Goal: Find contact information: Find contact information

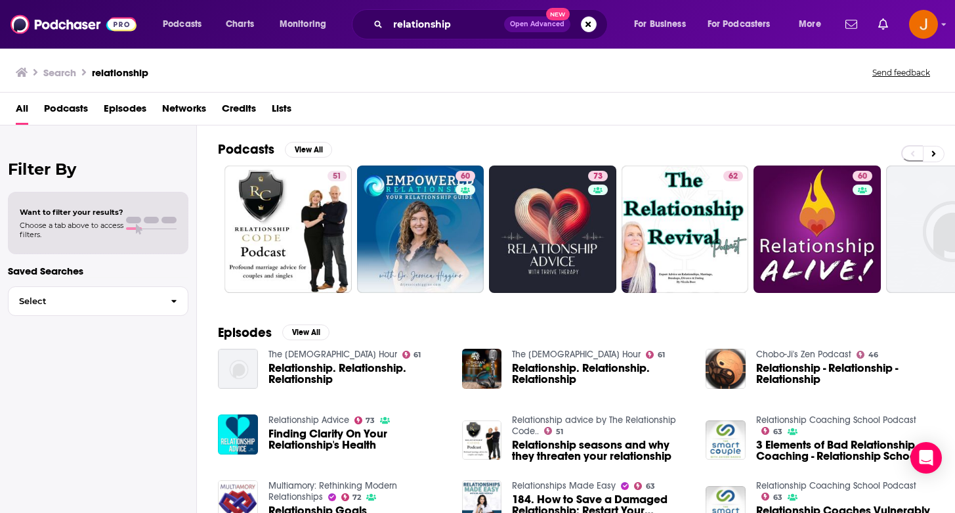
scroll to position [34, 0]
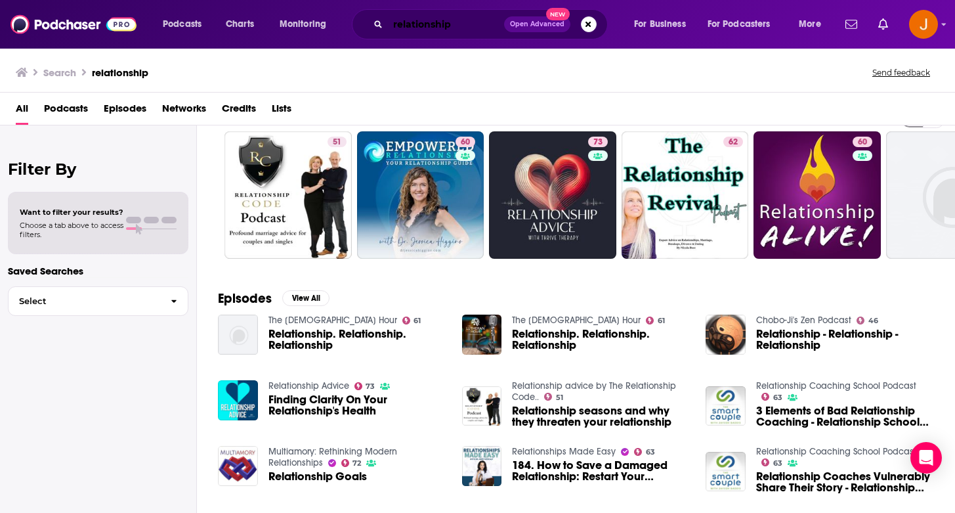
click at [398, 26] on input "relationship" at bounding box center [446, 24] width 116 height 21
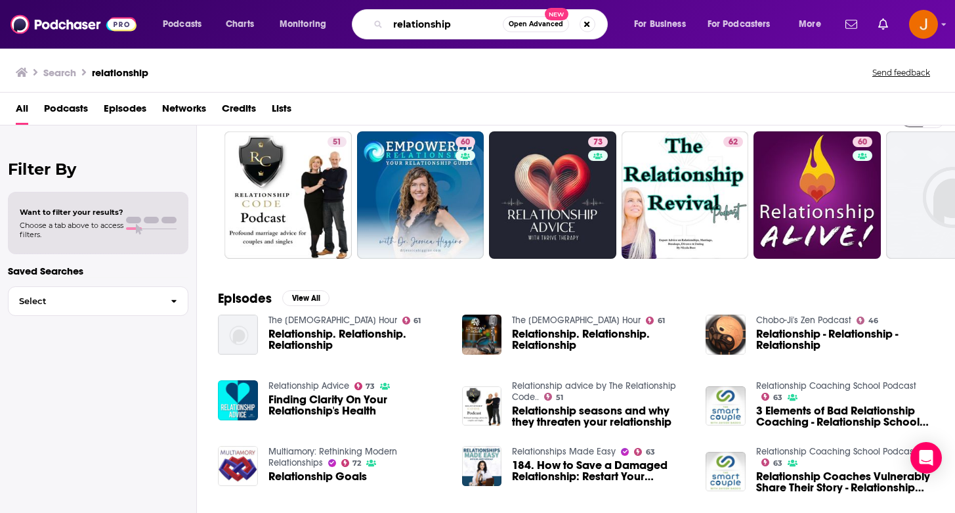
drag, startPoint x: 473, startPoint y: 26, endPoint x: 355, endPoint y: -14, distance: 124.2
click at [355, 0] on html "Podcasts Charts Monitoring relationship Open Advanced New For Business For Podc…" at bounding box center [477, 256] width 955 height 513
paste input "Limitless by [PERSON_NAME]"
type input "Limitless by [PERSON_NAME]"
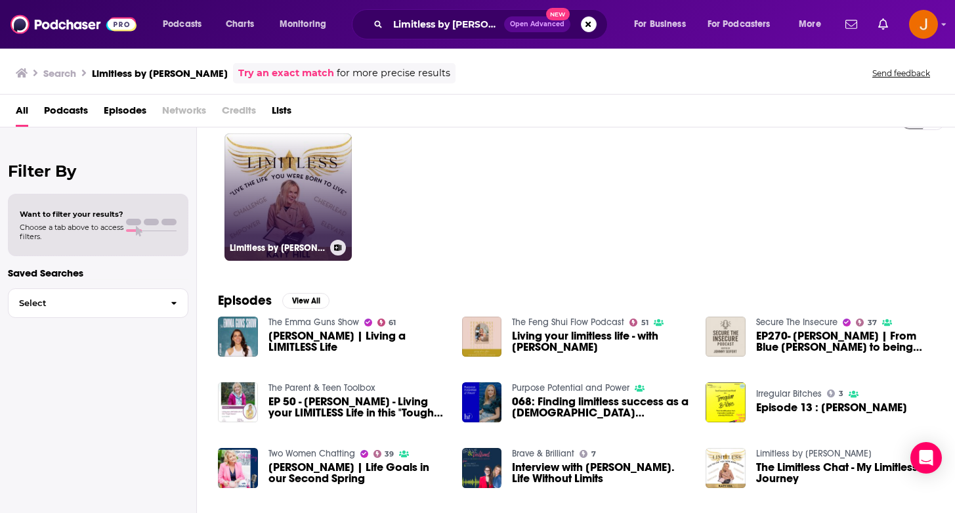
click at [313, 195] on link "Limitless by [PERSON_NAME]" at bounding box center [288, 196] width 127 height 127
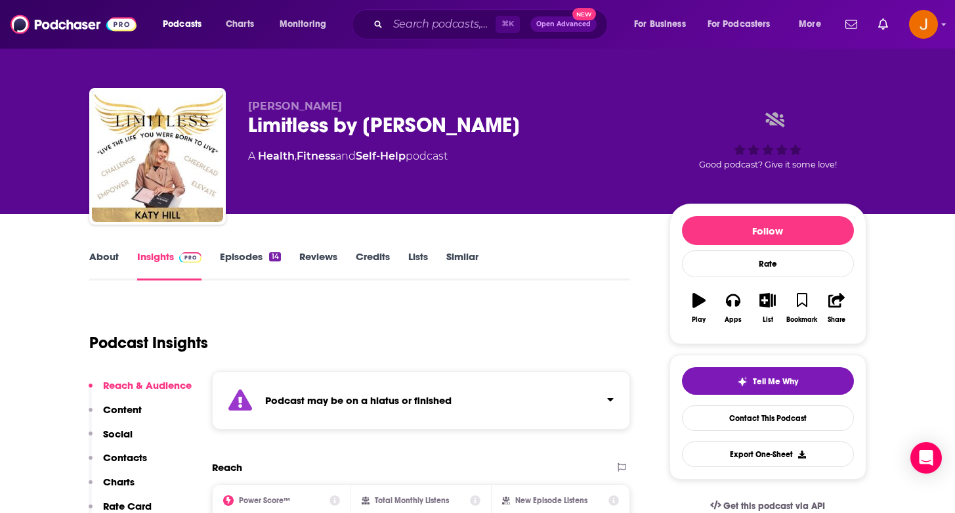
scroll to position [96, 0]
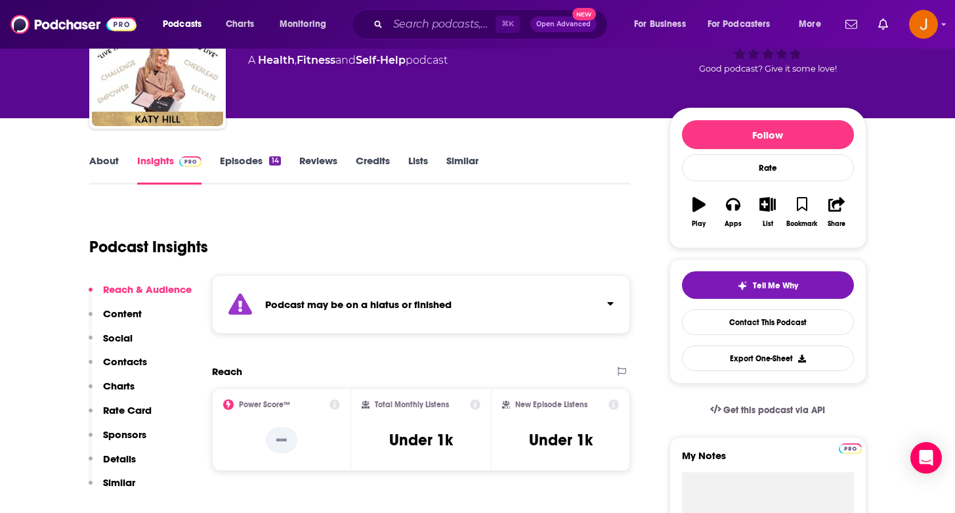
click at [130, 364] on p "Contacts" at bounding box center [125, 361] width 44 height 12
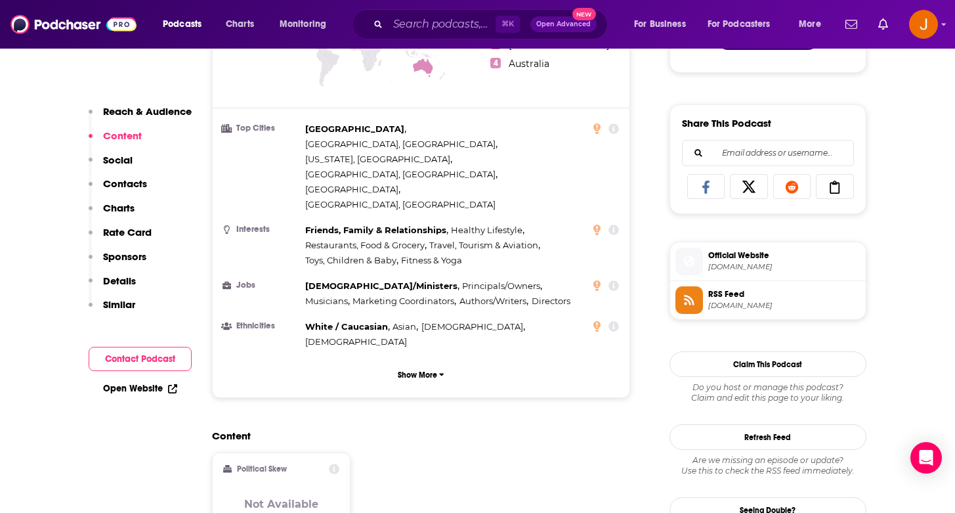
scroll to position [676, 0]
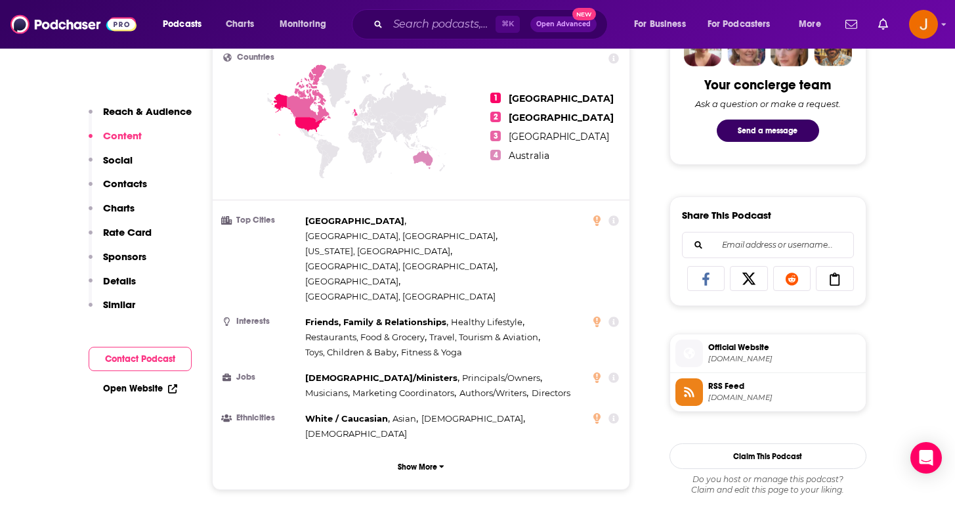
click at [125, 164] on p "Social" at bounding box center [118, 160] width 30 height 12
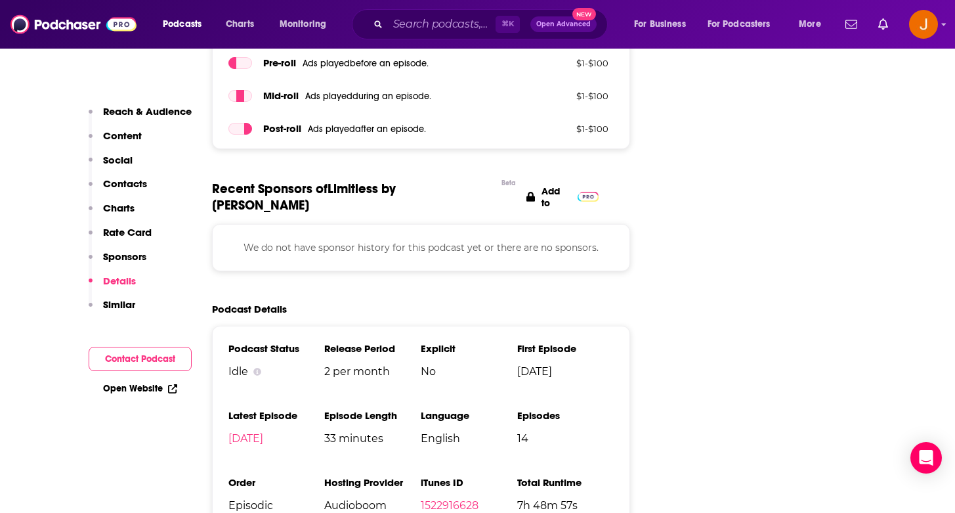
scroll to position [2041, 0]
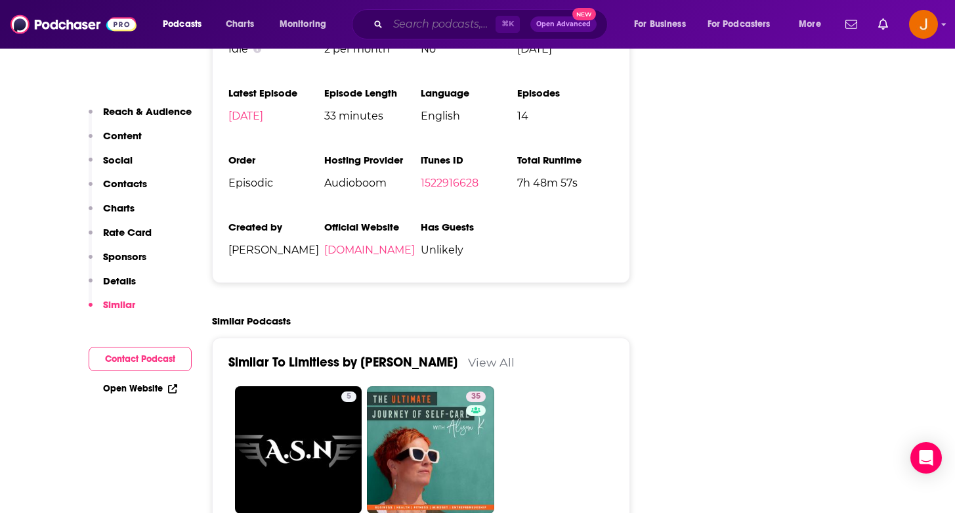
click at [427, 18] on input "Search podcasts, credits, & more..." at bounding box center [442, 24] width 108 height 21
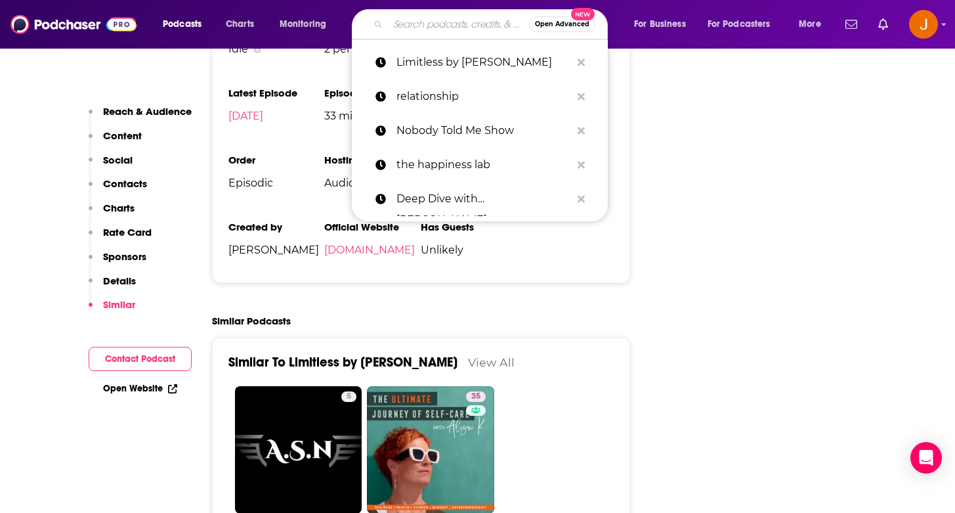
paste input "he Fate in Your Favour"
type input "he Fate in Your Favour"
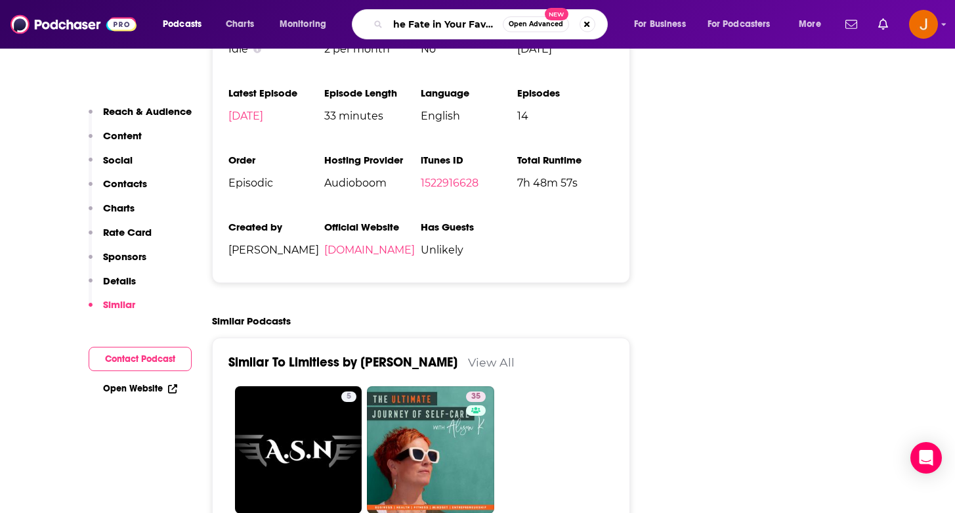
scroll to position [0, 5]
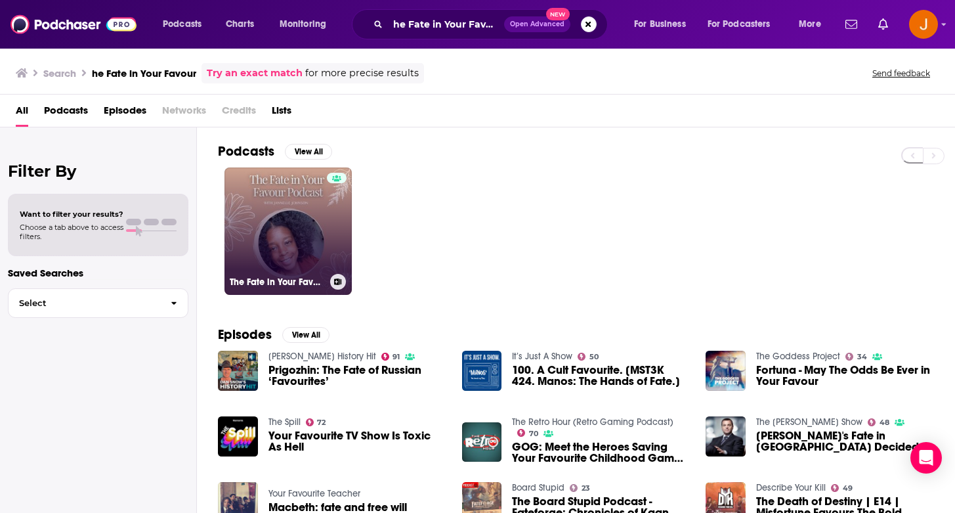
click at [309, 223] on link "The Fate in Your Favour Podcast" at bounding box center [288, 230] width 127 height 127
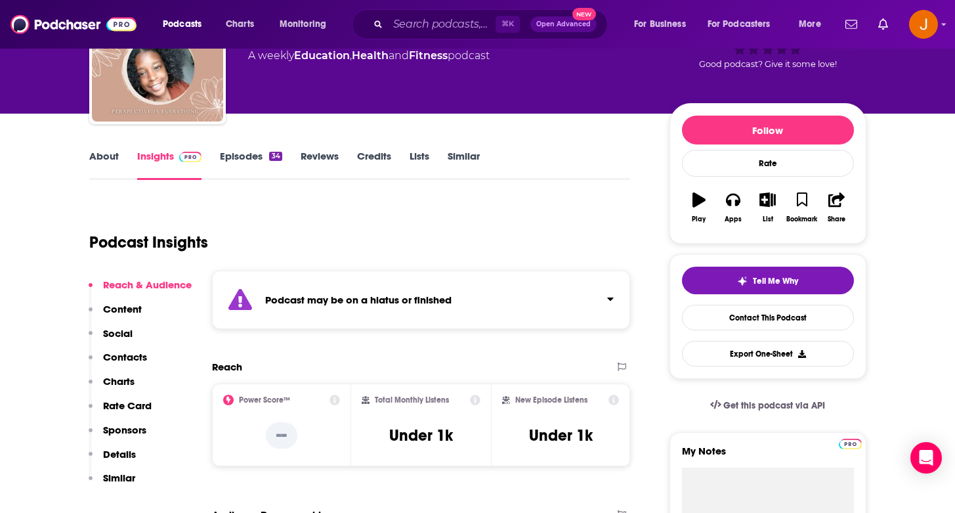
scroll to position [113, 0]
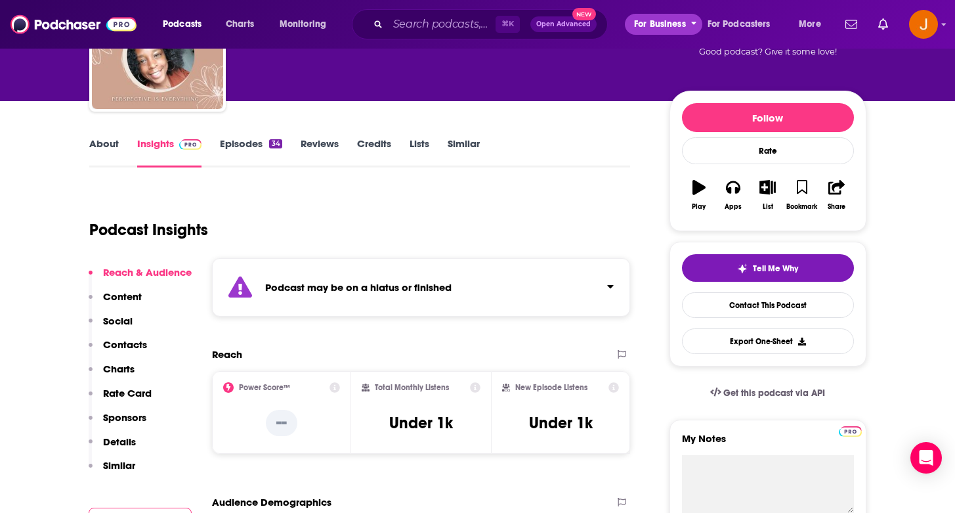
click at [693, 26] on icon "open menu" at bounding box center [694, 21] width 6 height 9
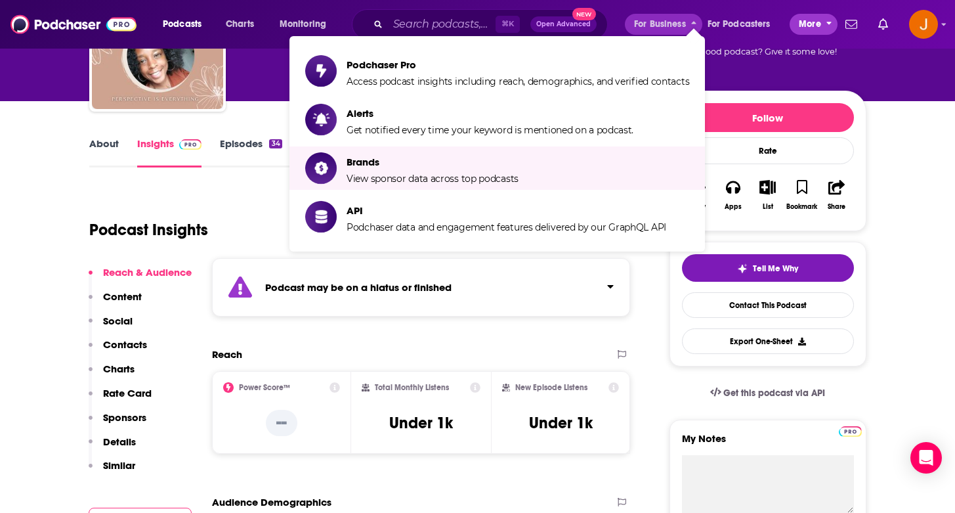
click at [821, 24] on button "More" at bounding box center [814, 24] width 48 height 21
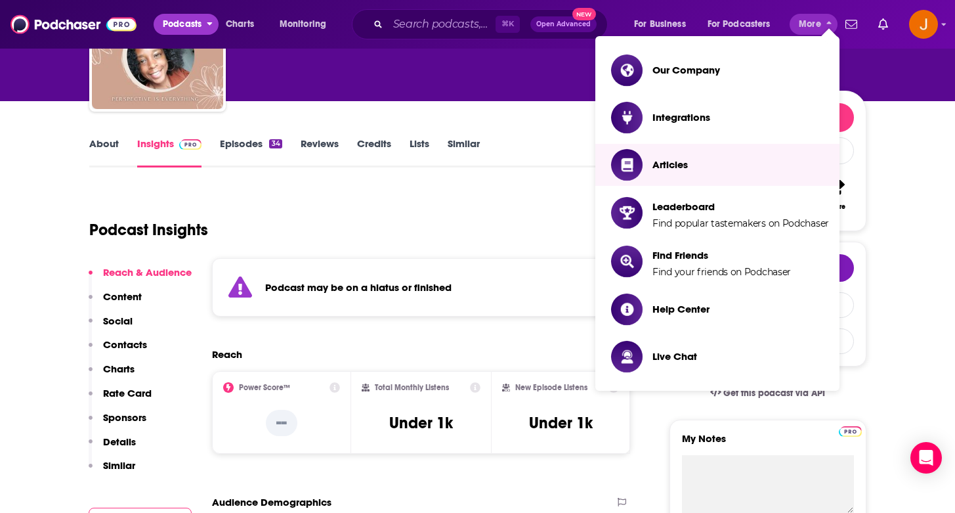
click at [202, 23] on span "Podcasts" at bounding box center [182, 24] width 39 height 18
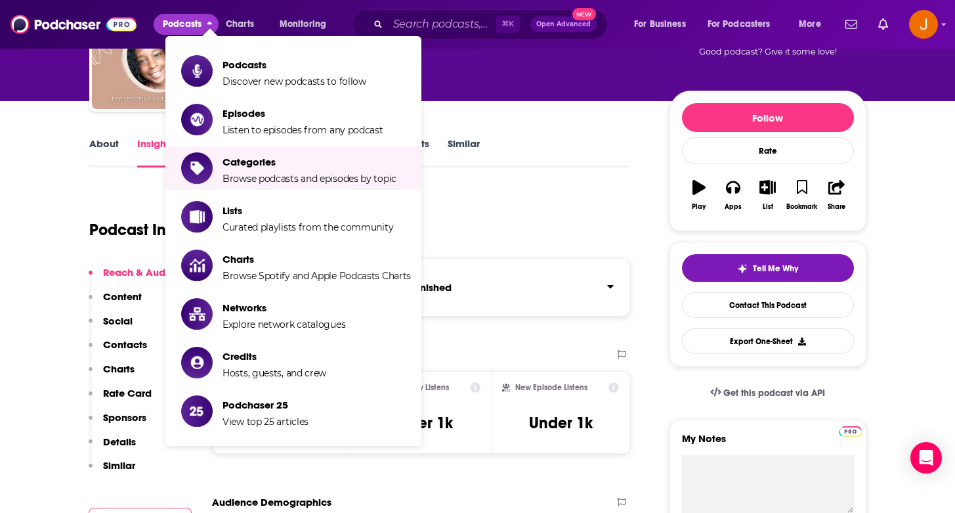
click at [506, 93] on div "[PERSON_NAME] The Fate in Your Favour Podcast A weekly Education , Health and F…" at bounding box center [557, 46] width 618 height 118
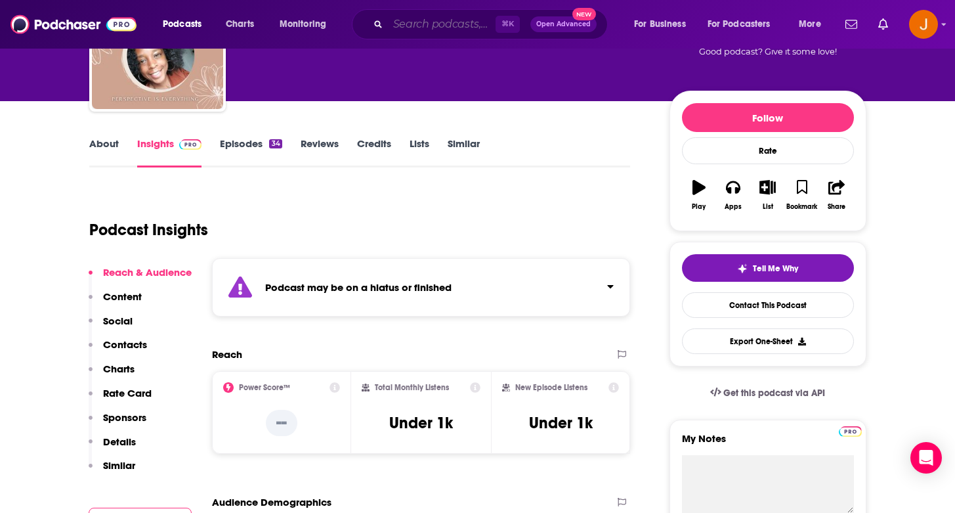
click at [416, 28] on input "Search podcasts, credits, & more..." at bounding box center [442, 24] width 108 height 21
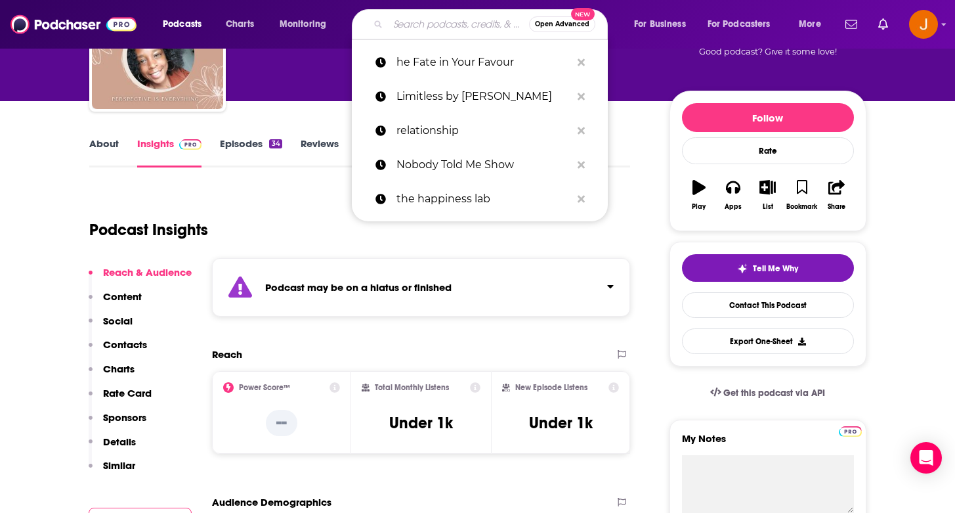
paste input "he Better Mindset Show"
type input "he Better Mindset Show"
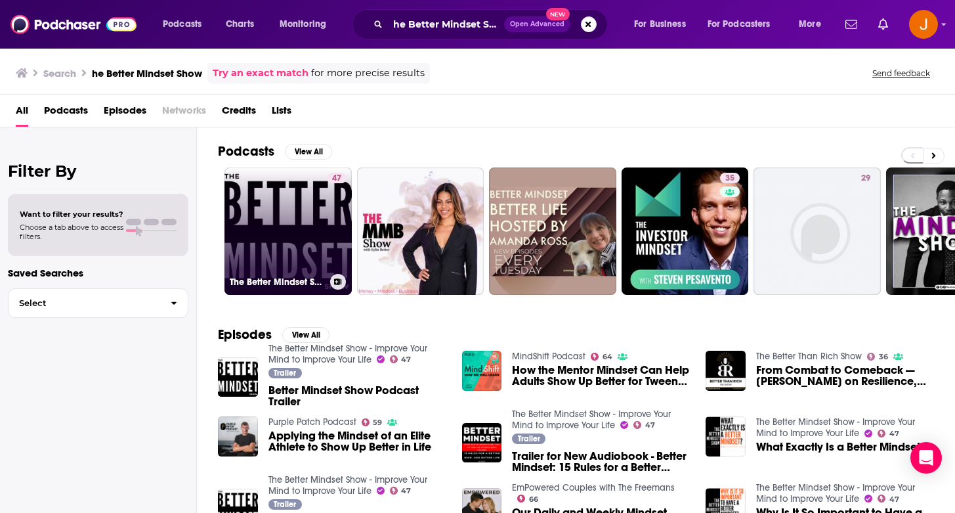
click at [296, 218] on link "47 The Better Mindset Show - Improve Your Mind to Improve Your Life" at bounding box center [288, 230] width 127 height 127
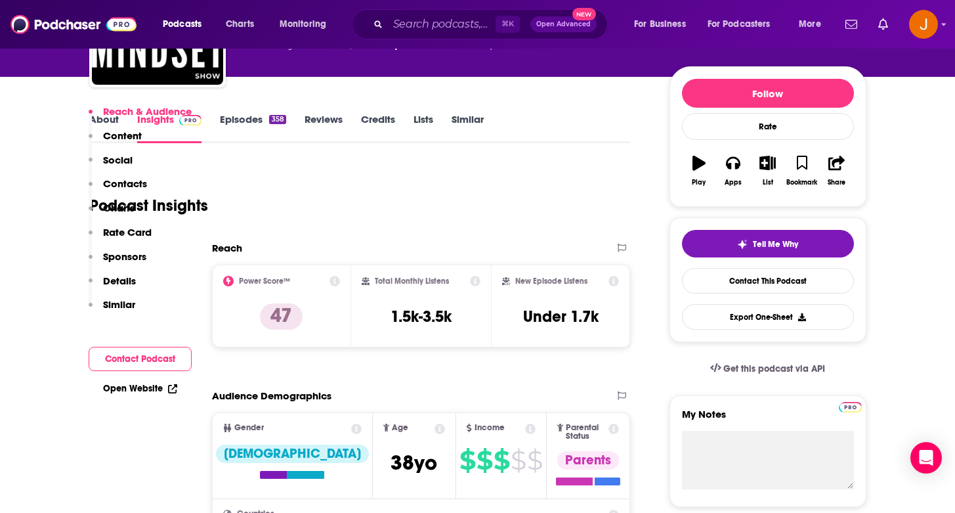
scroll to position [263, 0]
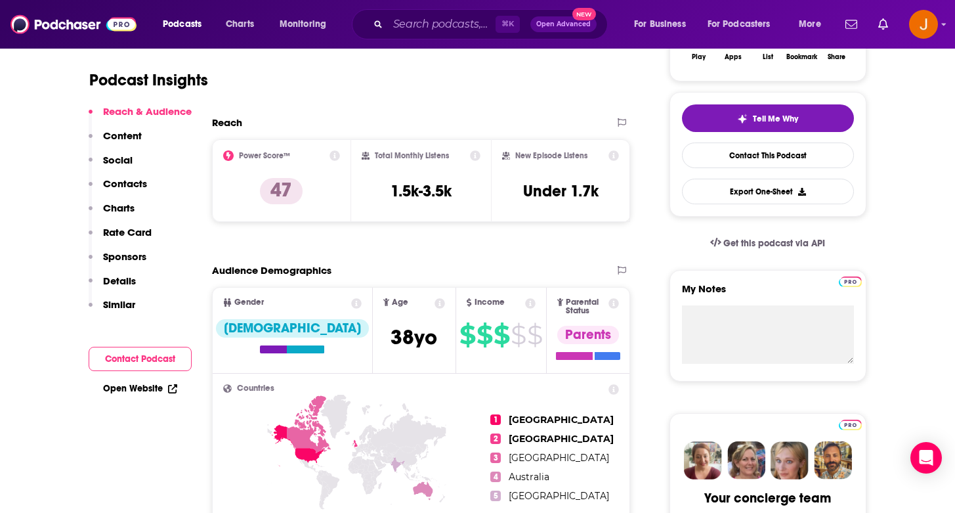
click at [134, 187] on p "Contacts" at bounding box center [125, 183] width 44 height 12
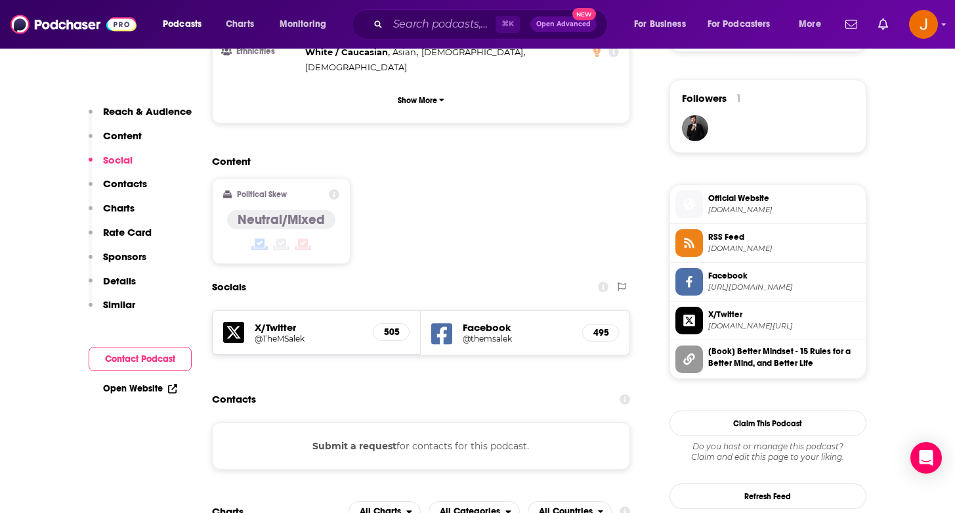
scroll to position [928, 0]
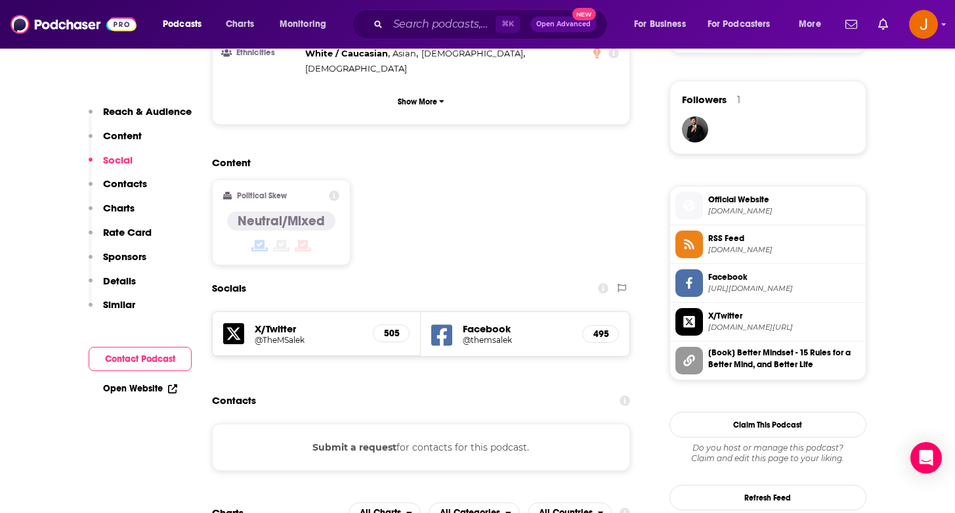
click at [282, 322] on h5 "X/Twitter" at bounding box center [309, 328] width 108 height 12
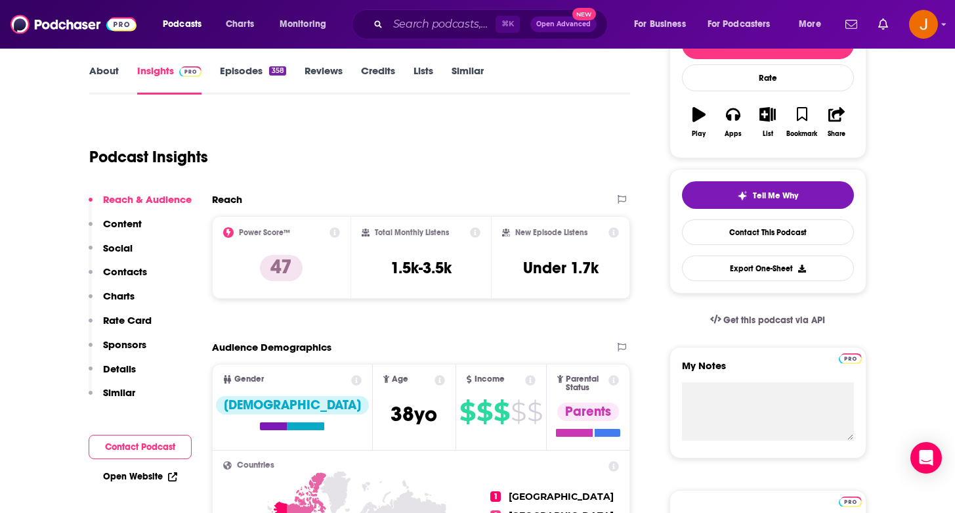
scroll to position [0, 0]
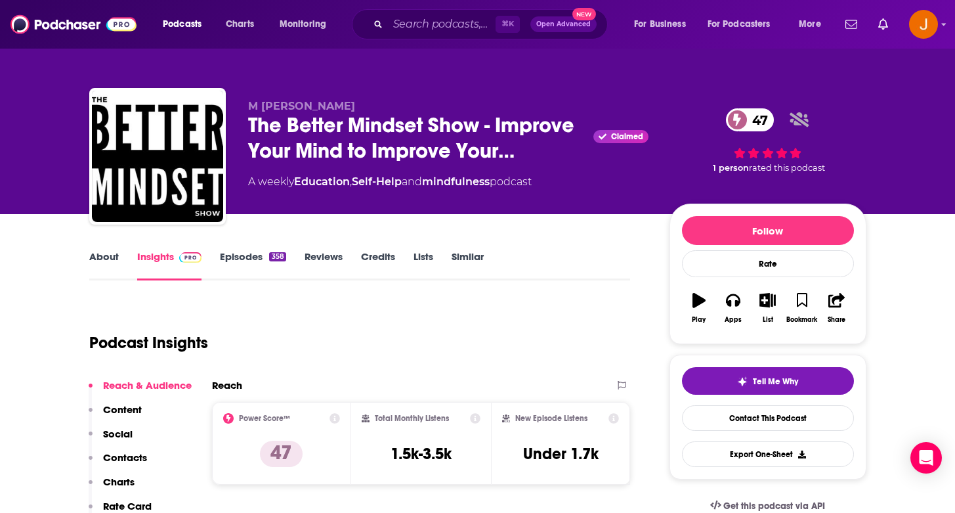
click at [116, 434] on p "Social" at bounding box center [118, 433] width 30 height 12
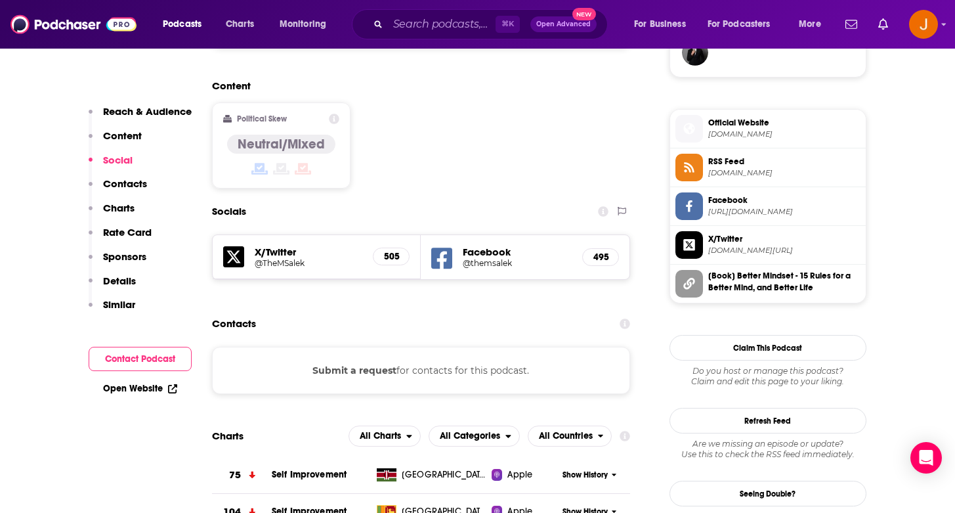
scroll to position [1007, 0]
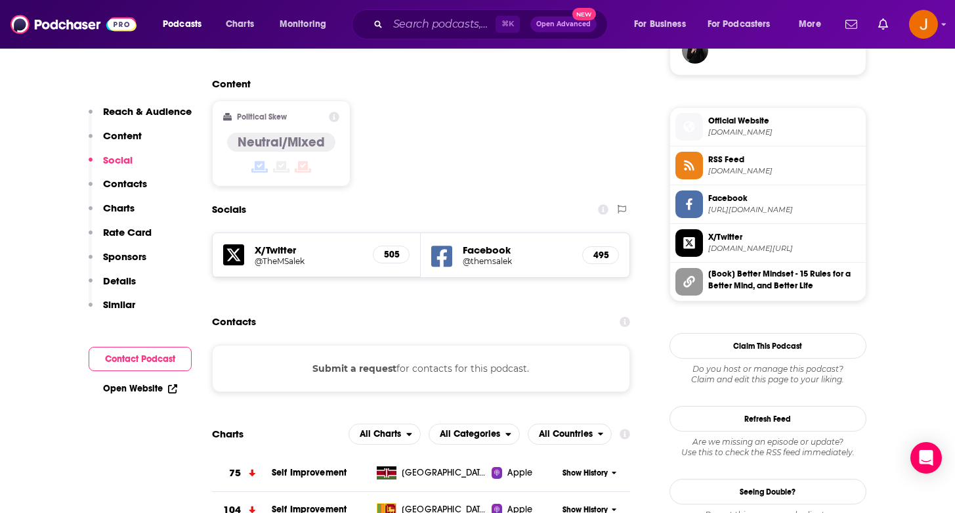
click at [481, 244] on h5 "Facebook" at bounding box center [517, 250] width 109 height 12
click at [515, 256] on h5 "@themsalek" at bounding box center [517, 261] width 109 height 10
click at [424, 28] on input "Search podcasts, credits, & more..." at bounding box center [442, 24] width 108 height 21
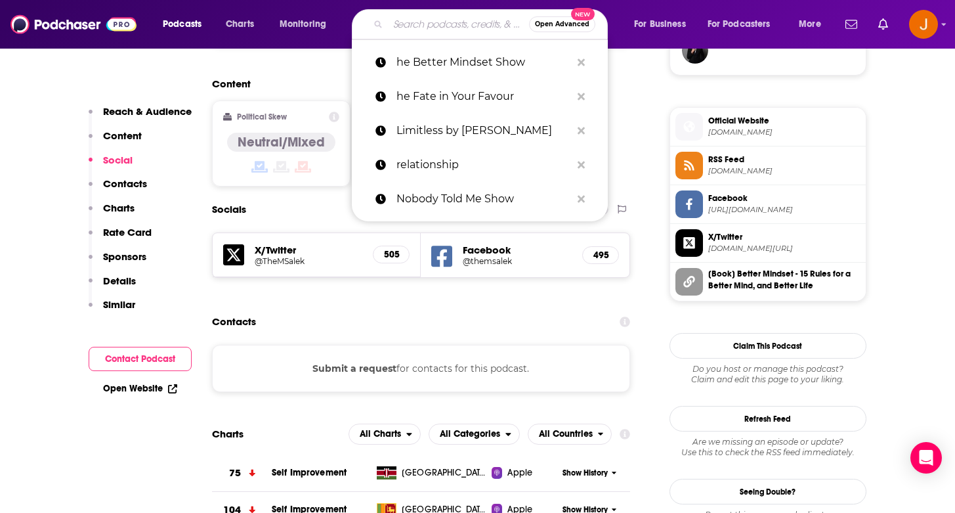
paste input "London’s Leadership Podcast"
type input "London’s Leadership Podcast"
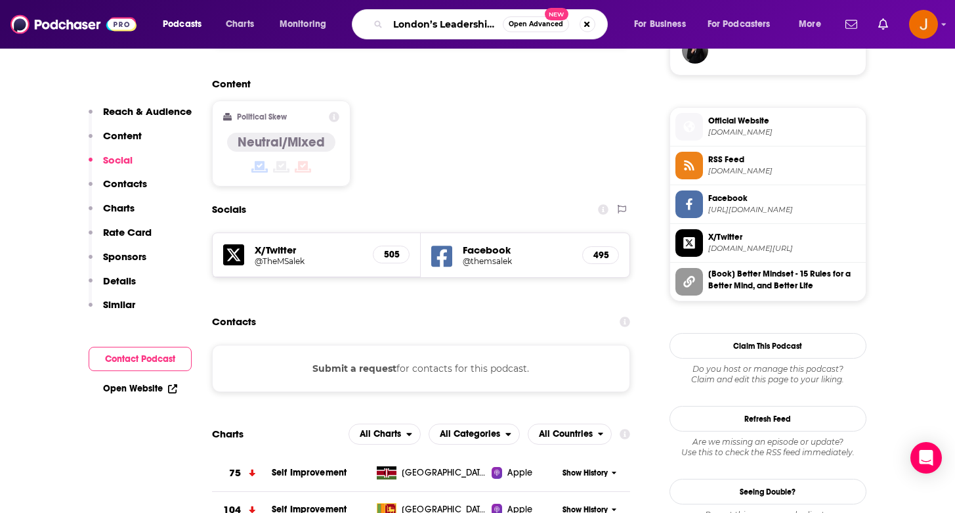
scroll to position [0, 38]
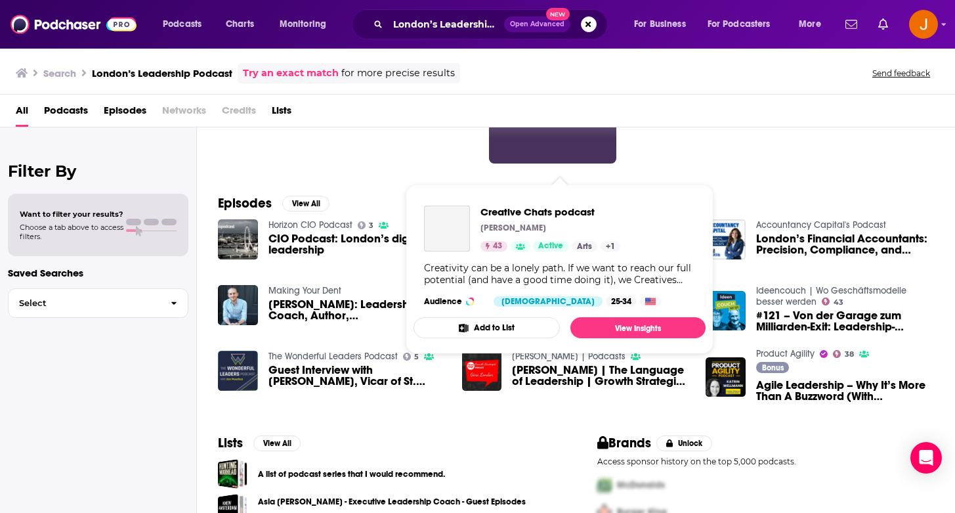
scroll to position [191, 0]
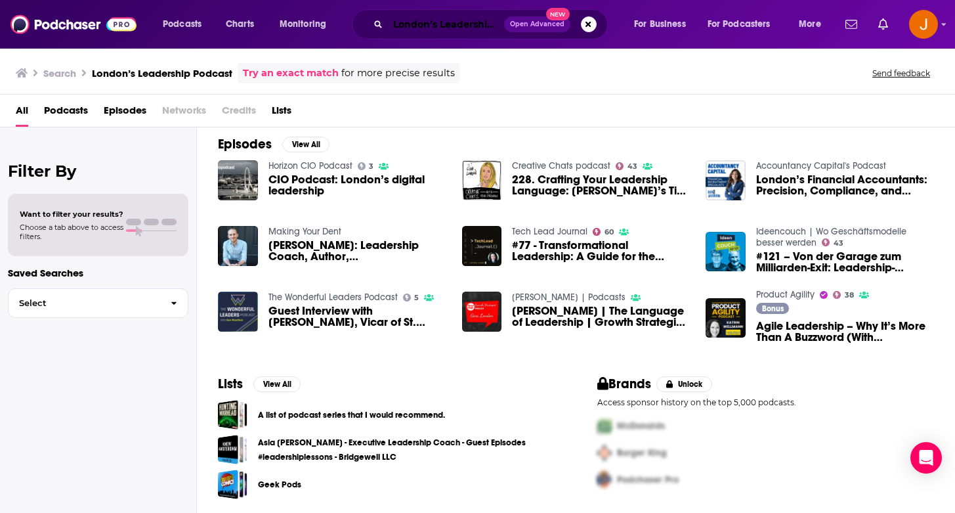
click at [419, 22] on input "London’s Leadership Podcast" at bounding box center [446, 24] width 116 height 21
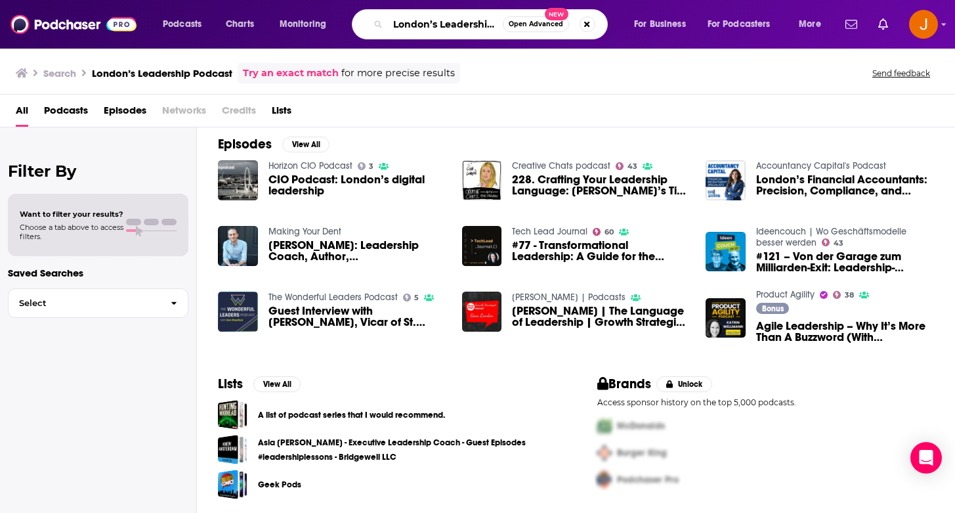
scroll to position [0, 38]
drag, startPoint x: 393, startPoint y: 28, endPoint x: 546, endPoint y: 37, distance: 154.0
click at [546, 37] on div "London’s Leadership Podcast Open Advanced New" at bounding box center [480, 24] width 256 height 30
paste input "eadership BITES ([PERSON_NAME])"
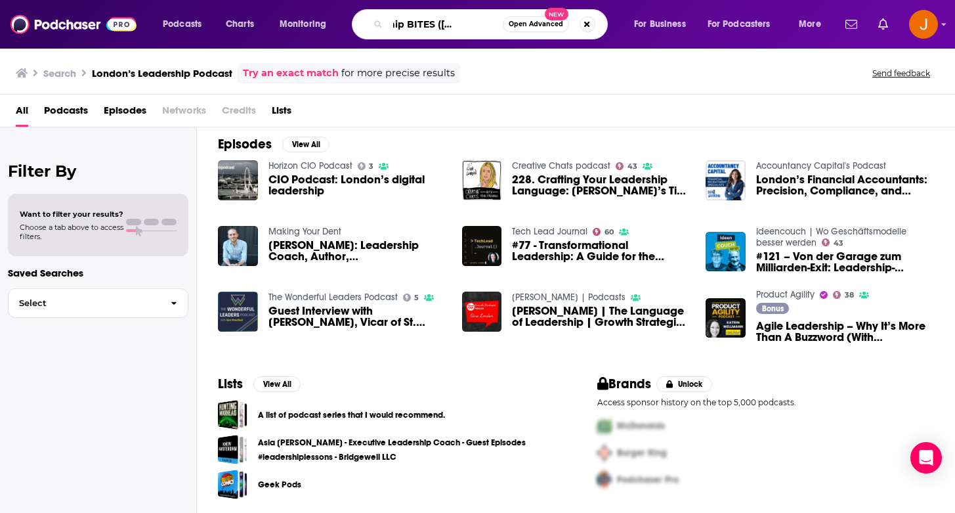
type input "Leadership BITES ([PERSON_NAME])"
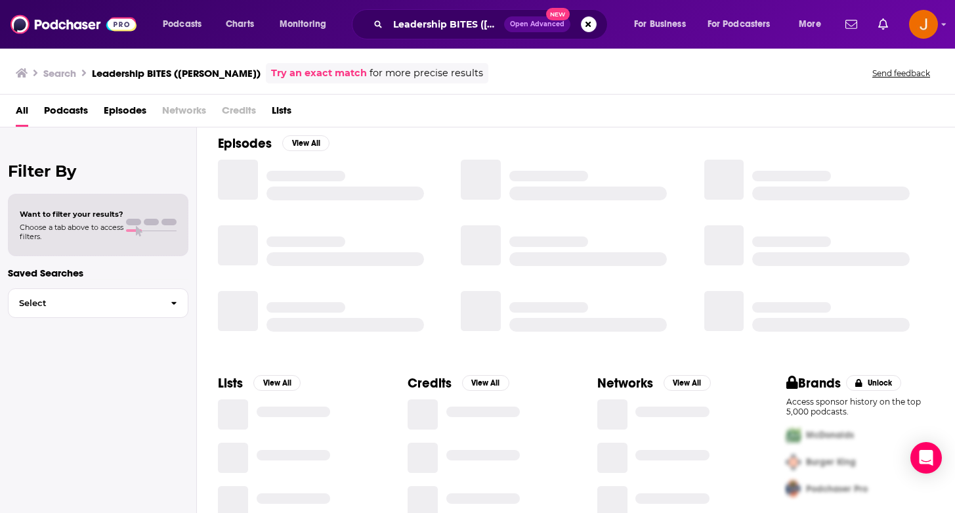
scroll to position [191, 0]
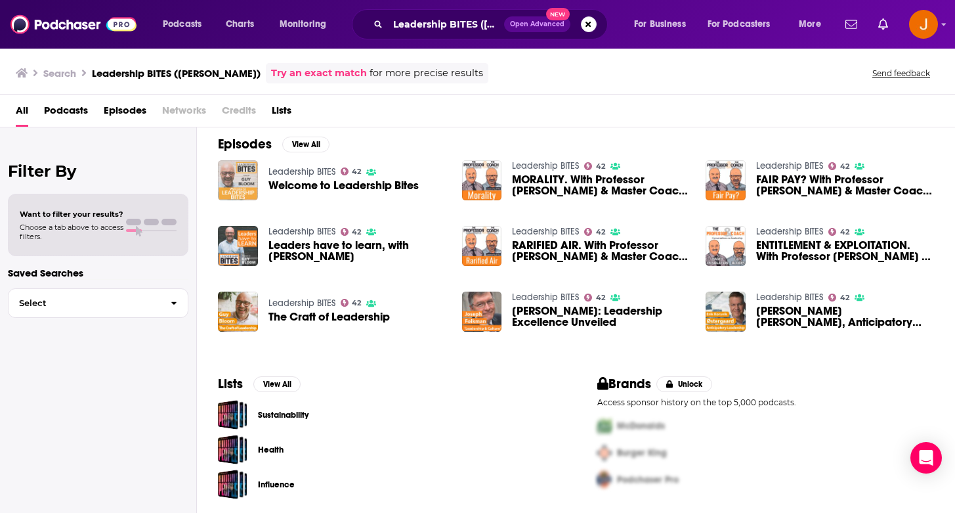
click at [232, 181] on img "Welcome to Leadership Bites" at bounding box center [238, 180] width 40 height 40
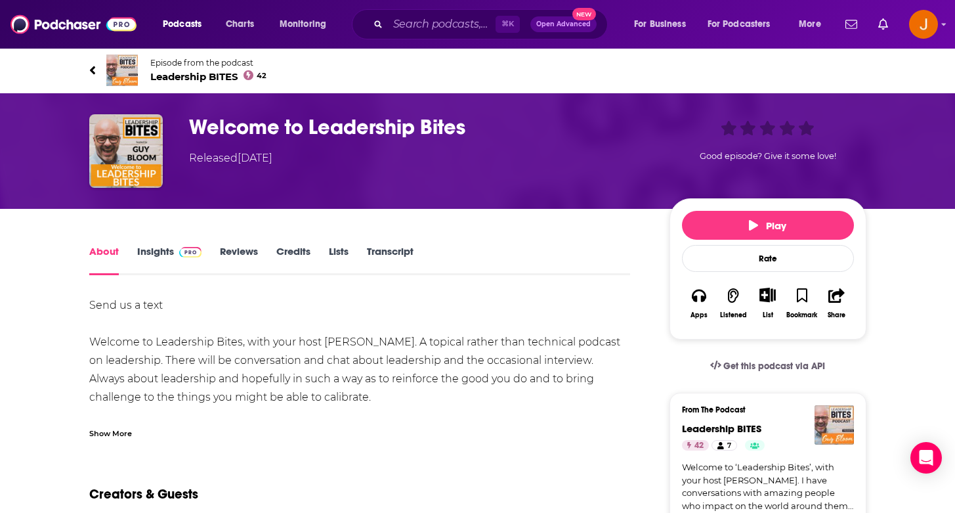
click at [160, 253] on link "Insights" at bounding box center [169, 260] width 65 height 30
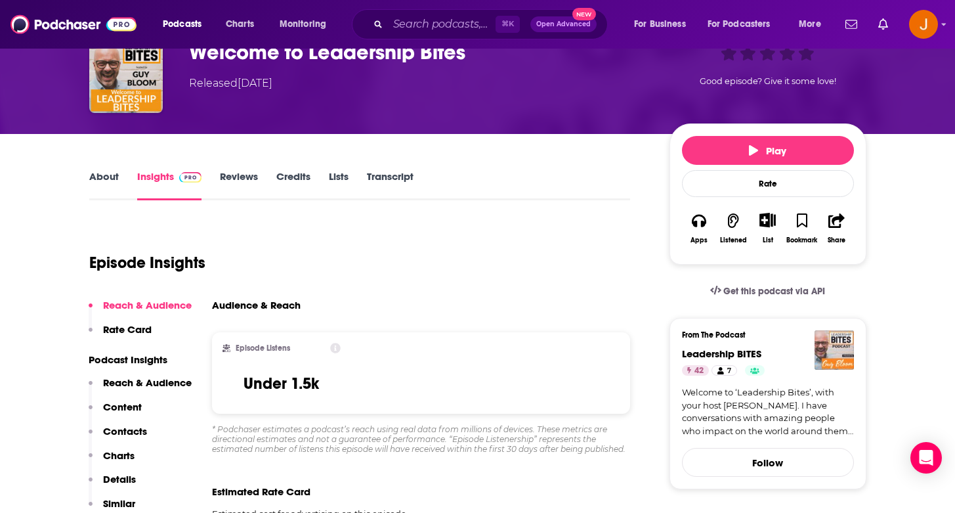
scroll to position [85, 0]
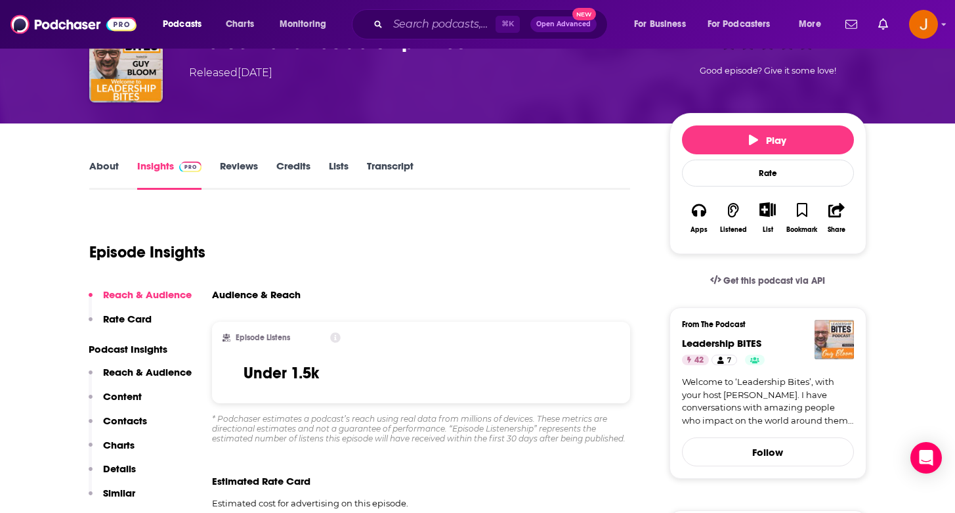
click at [125, 414] on p "Contacts" at bounding box center [125, 420] width 44 height 12
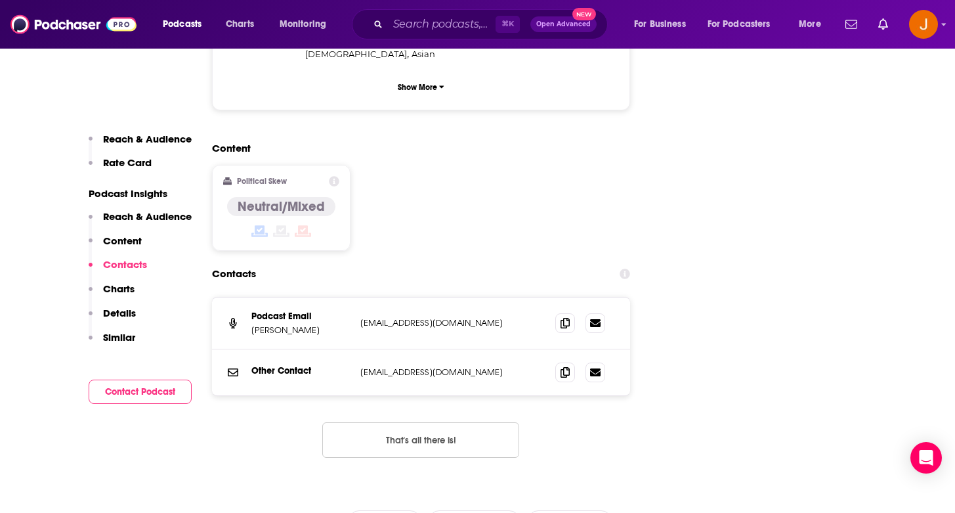
scroll to position [1435, 0]
click at [124, 219] on p "Reach & Audience" at bounding box center [147, 216] width 89 height 12
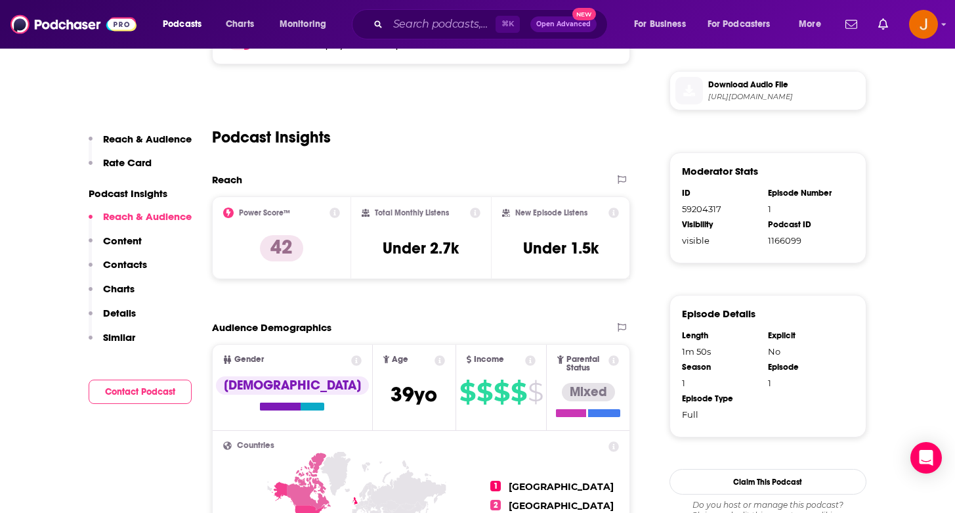
scroll to position [661, 0]
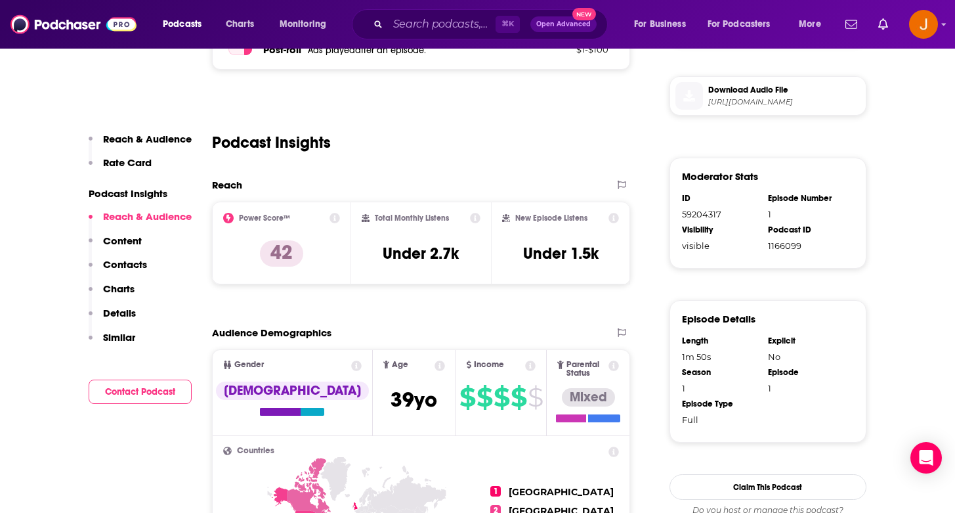
click at [126, 272] on button "Contacts" at bounding box center [118, 270] width 58 height 24
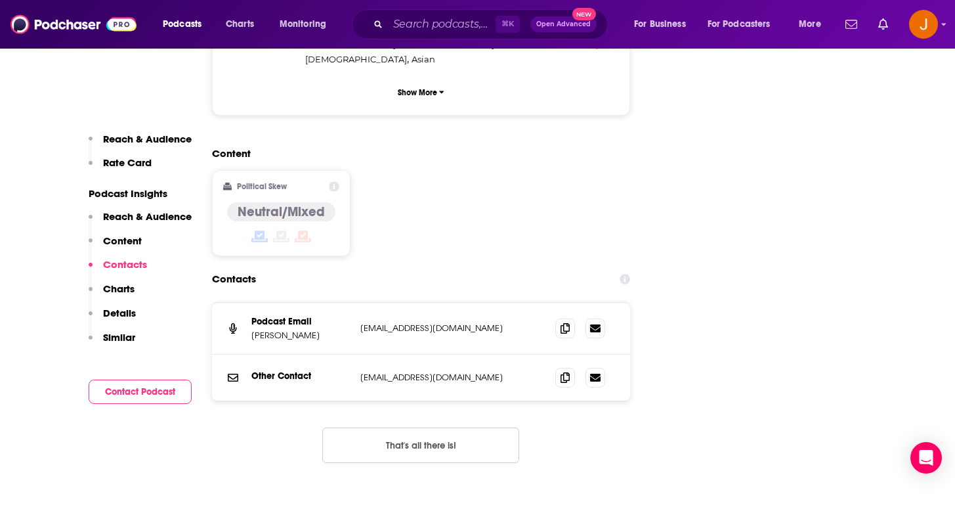
scroll to position [1435, 0]
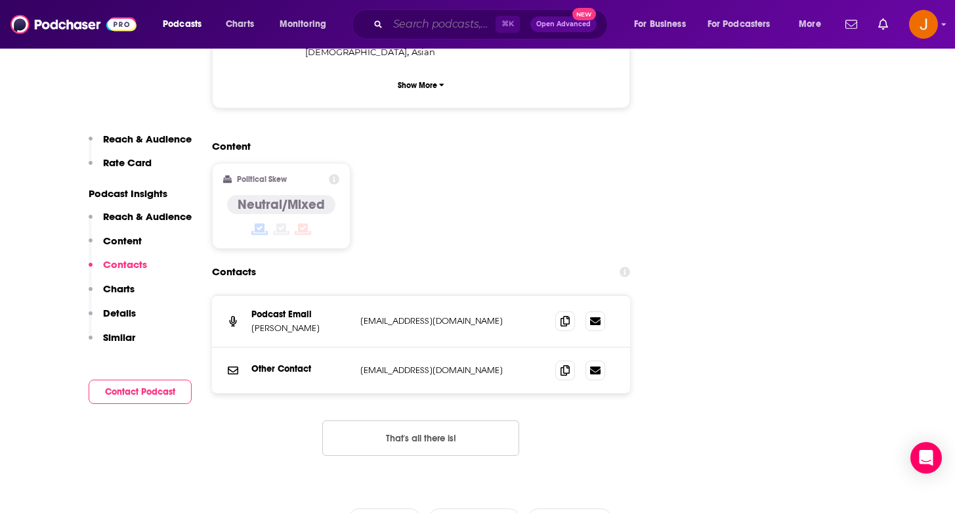
click at [413, 27] on input "Search podcasts, credits, & more..." at bounding box center [442, 24] width 108 height 21
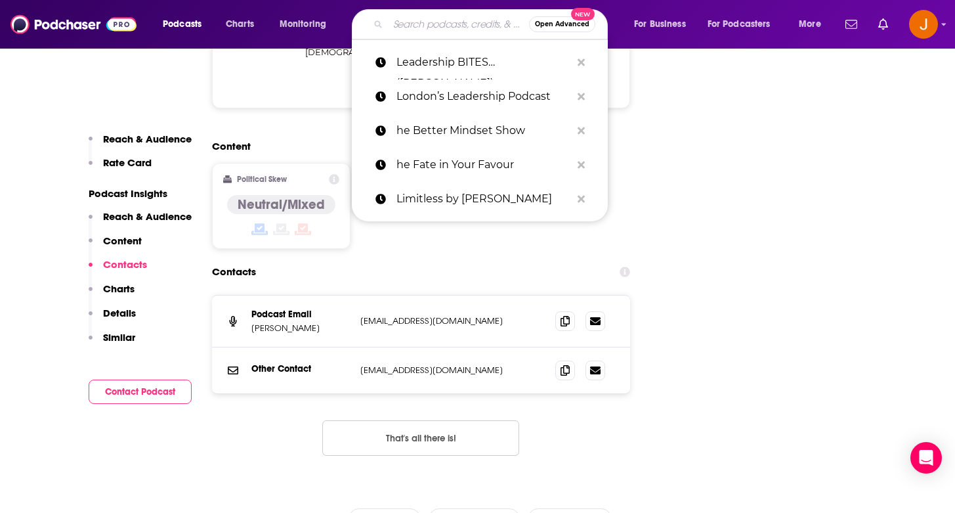
paste input "he High Performance Podcast,"
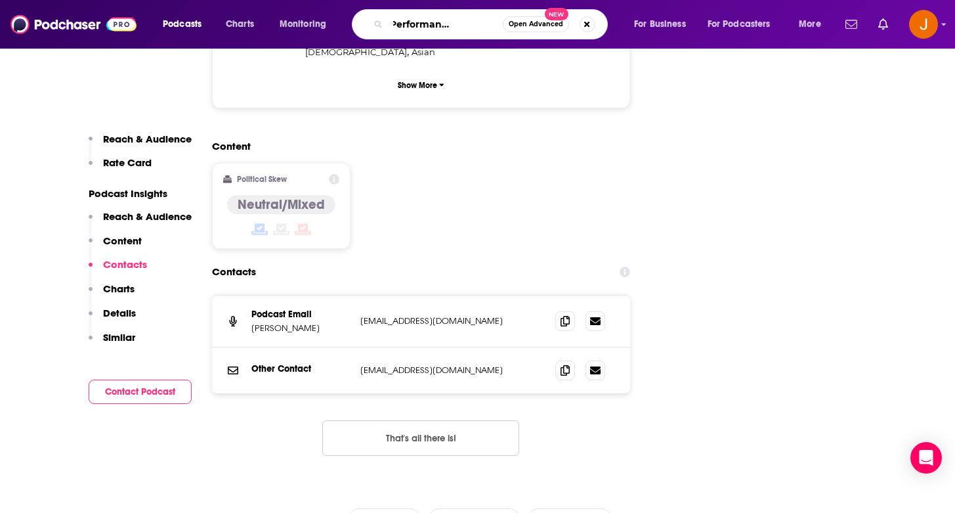
type input "he High Performance Podcast"
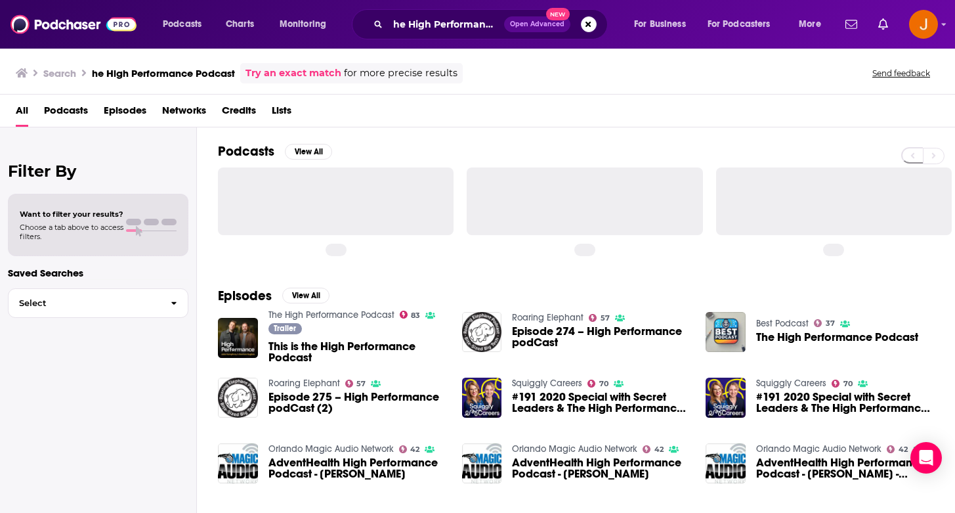
click at [293, 343] on span "This is the High Performance Podcast" at bounding box center [358, 352] width 178 height 22
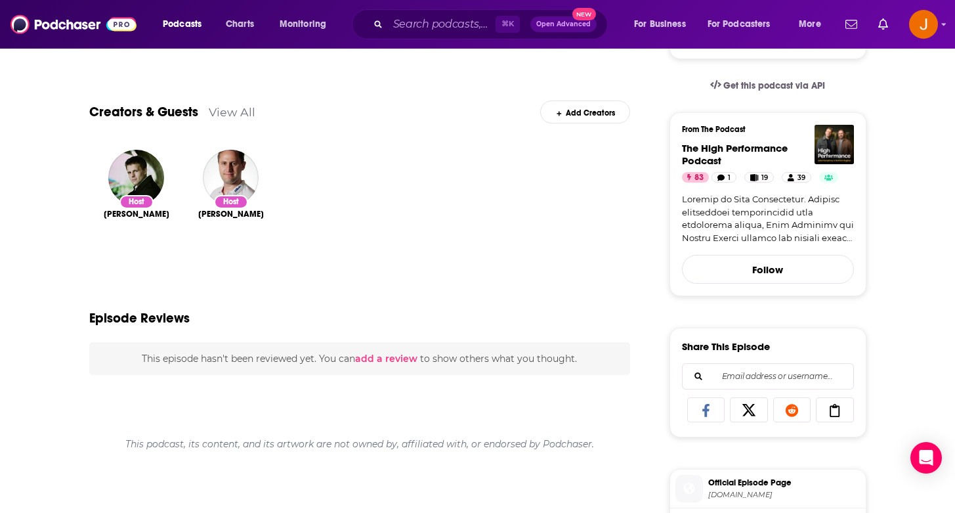
scroll to position [102, 0]
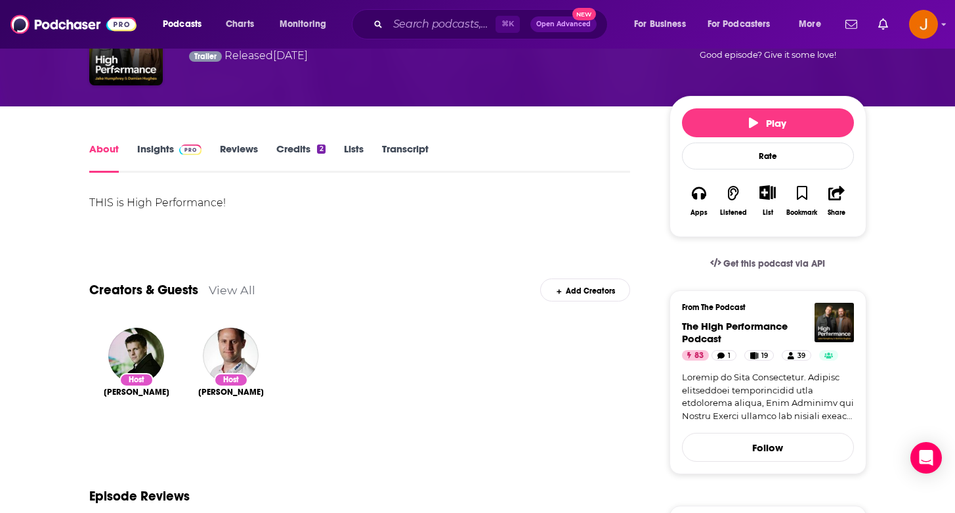
click at [299, 146] on link "Credits 2" at bounding box center [300, 157] width 49 height 30
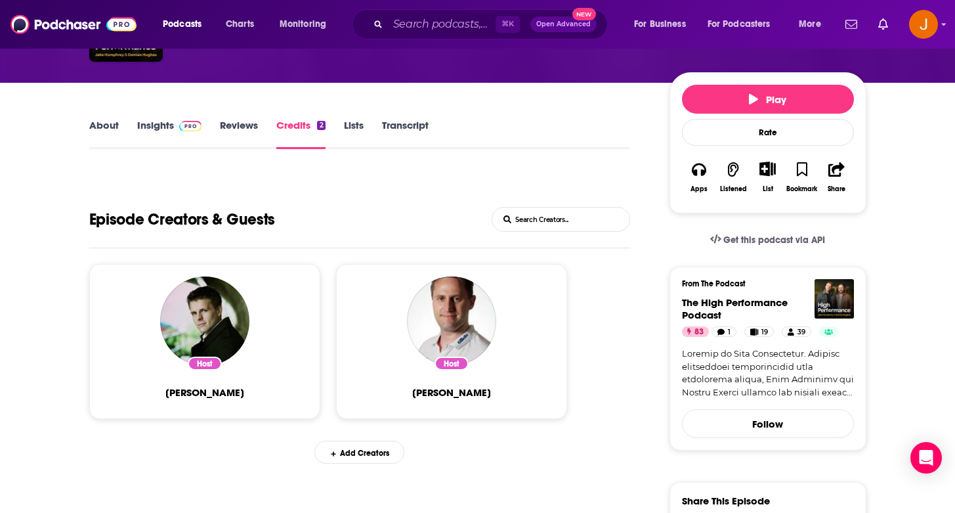
scroll to position [25, 0]
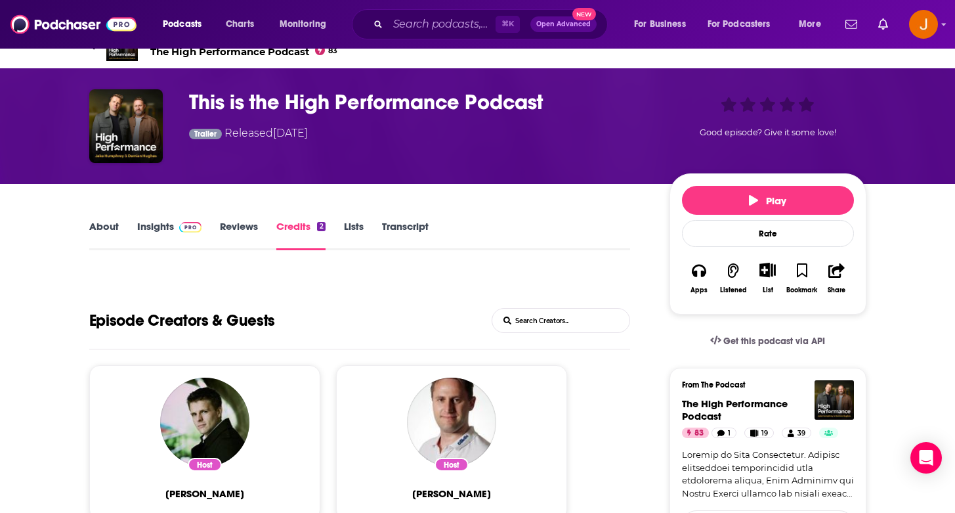
click at [148, 222] on link "Insights" at bounding box center [169, 235] width 65 height 30
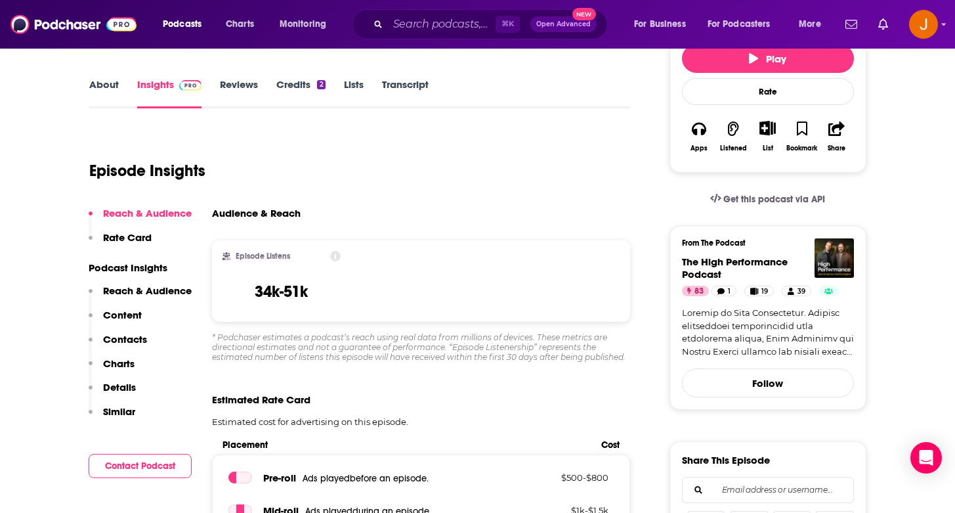
scroll to position [167, 0]
click at [114, 320] on button "Content" at bounding box center [115, 320] width 53 height 24
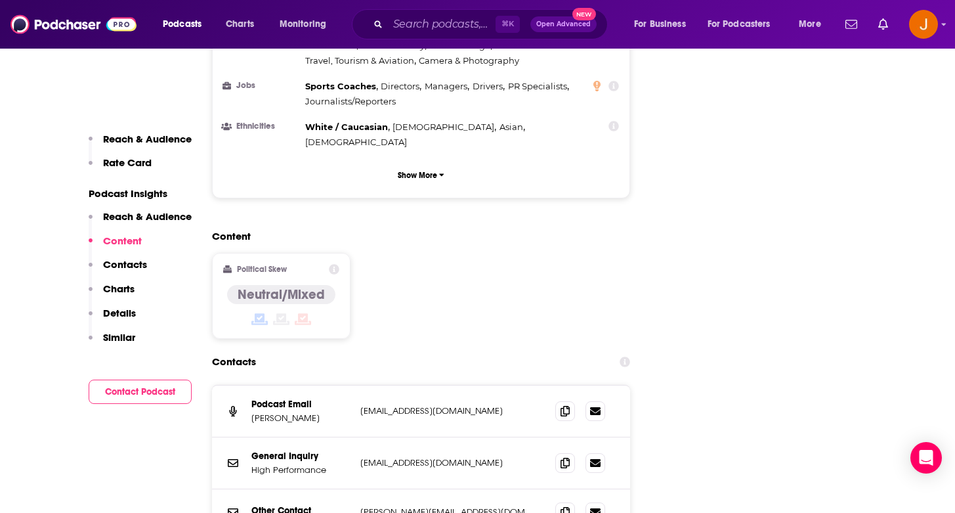
scroll to position [1301, 0]
click at [139, 268] on p "Contacts" at bounding box center [125, 264] width 44 height 12
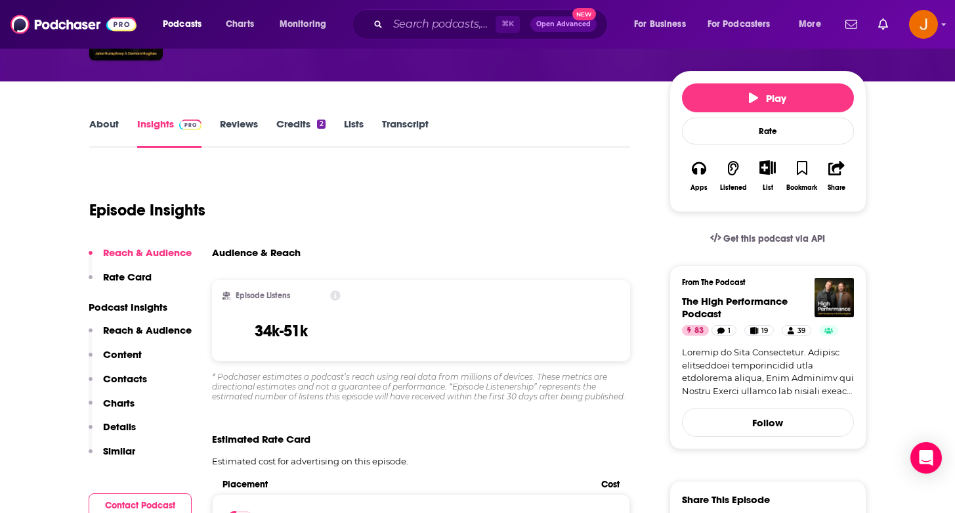
scroll to position [0, 0]
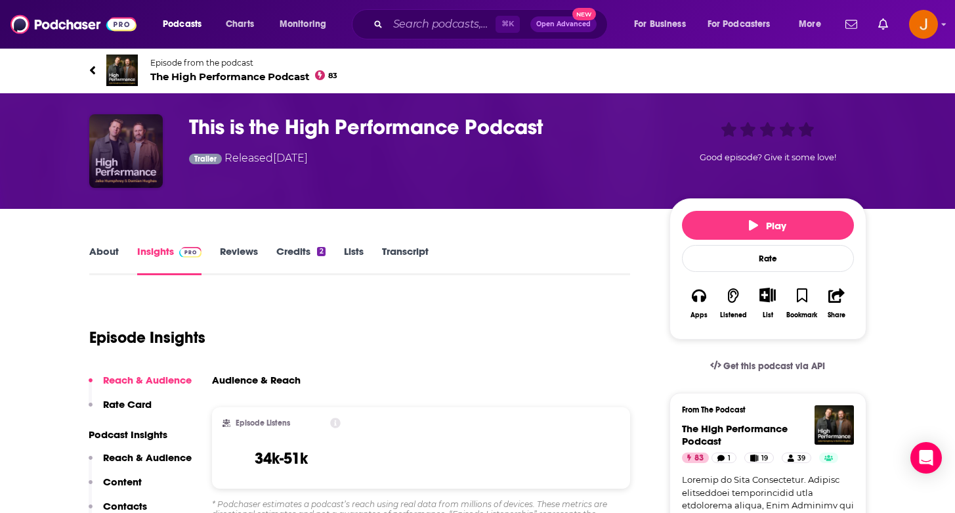
click at [140, 158] on img "This is the High Performance Podcast" at bounding box center [126, 151] width 74 height 74
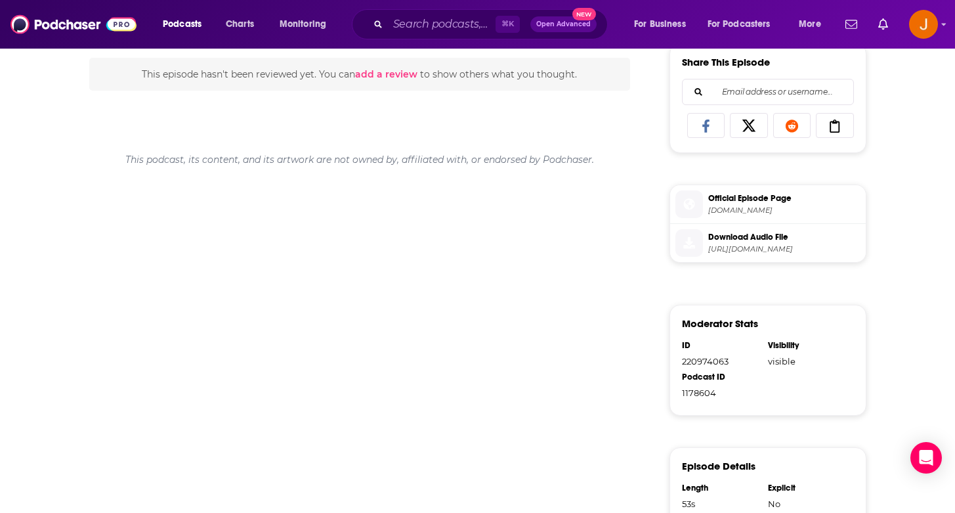
scroll to position [286, 0]
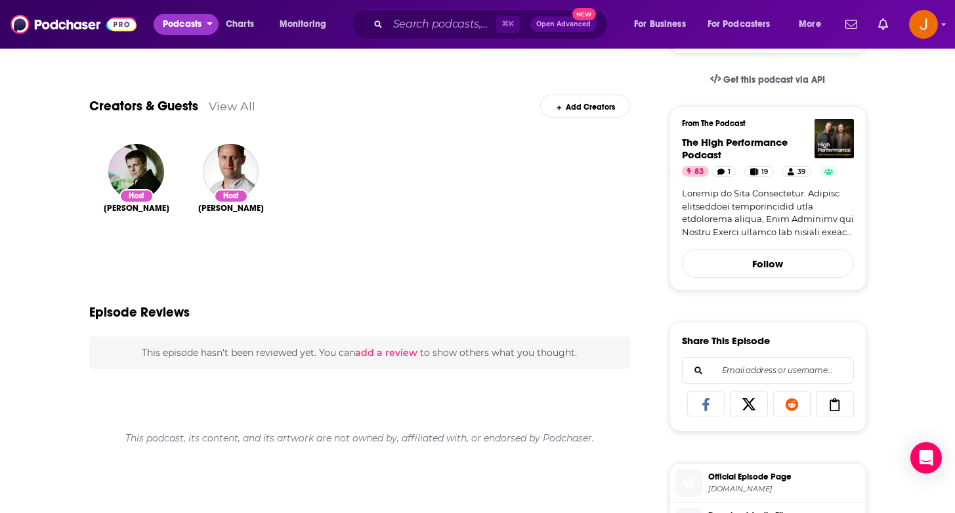
click at [186, 22] on span "Podcasts" at bounding box center [182, 24] width 39 height 18
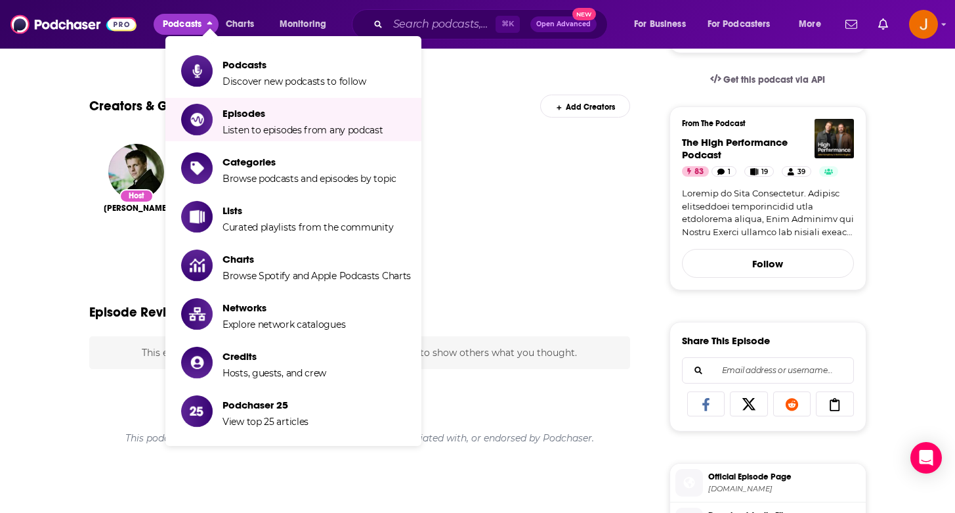
click at [107, 119] on div "Creators & Guests View All Add Creators" at bounding box center [360, 98] width 542 height 70
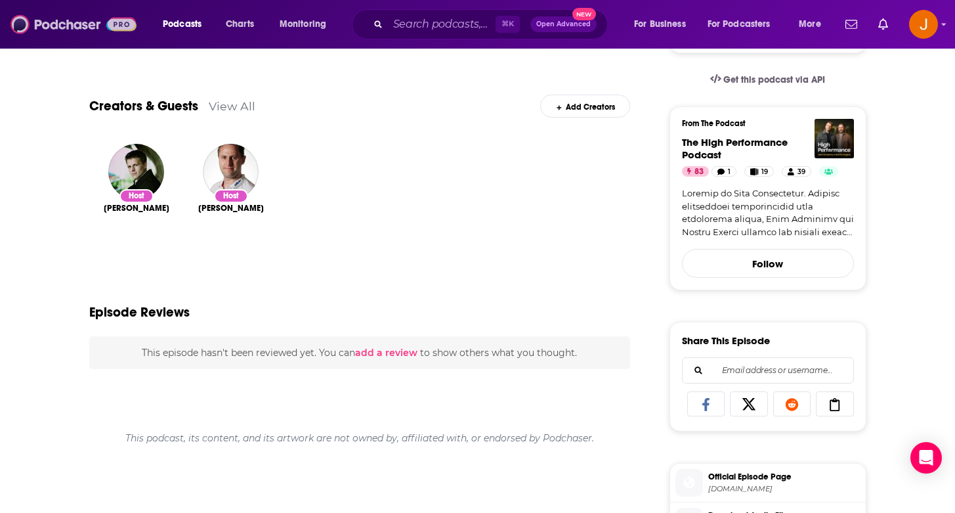
click at [70, 25] on img at bounding box center [74, 24] width 126 height 25
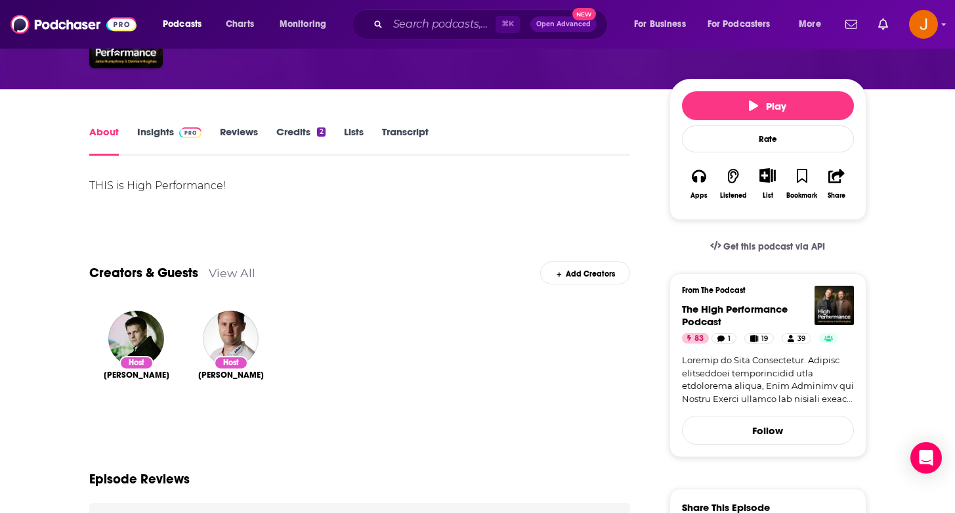
scroll to position [94, 0]
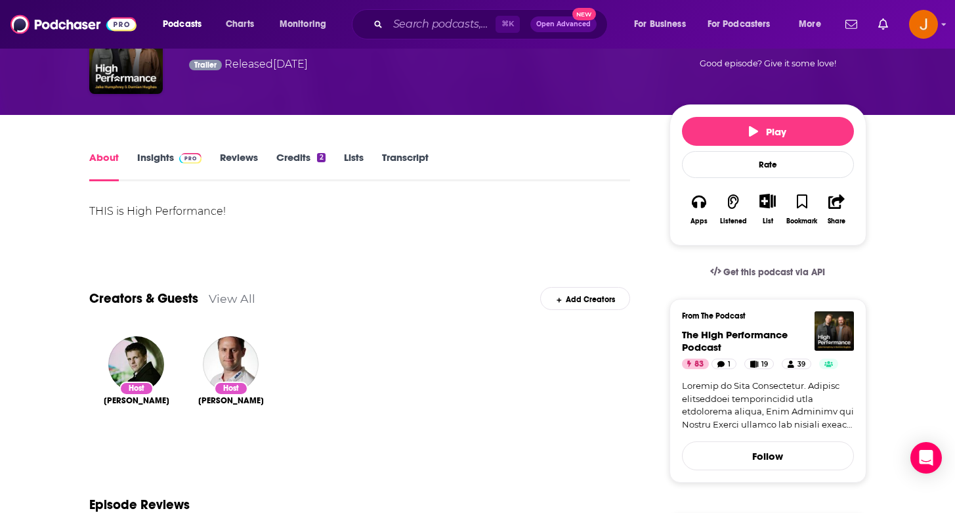
click at [156, 155] on link "Insights" at bounding box center [169, 166] width 65 height 30
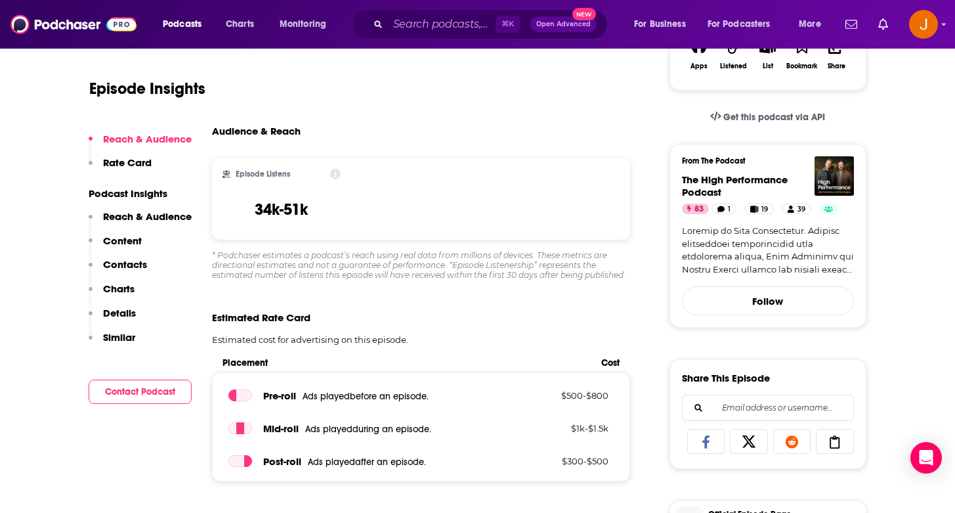
click at [112, 238] on p "Content" at bounding box center [122, 240] width 39 height 12
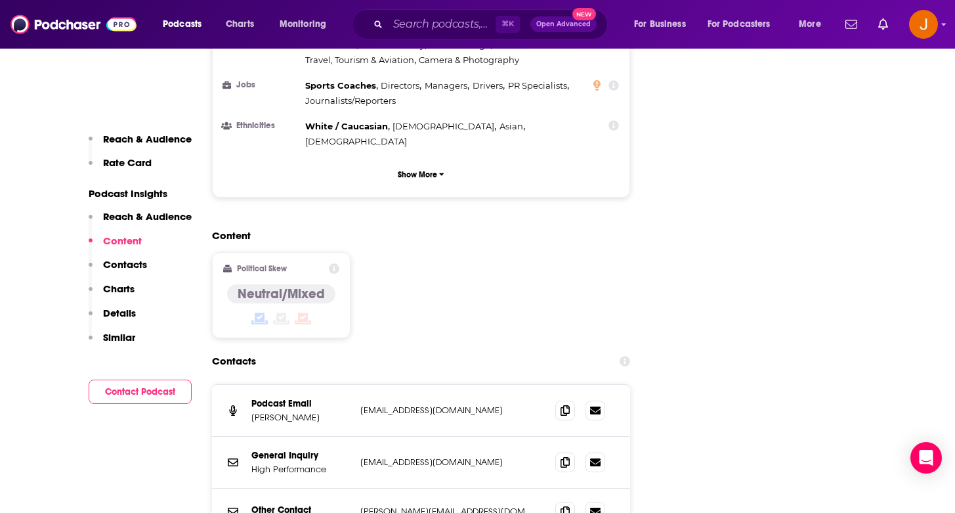
click at [116, 251] on button "Content" at bounding box center [115, 246] width 53 height 24
click at [116, 264] on p "Contacts" at bounding box center [125, 264] width 44 height 12
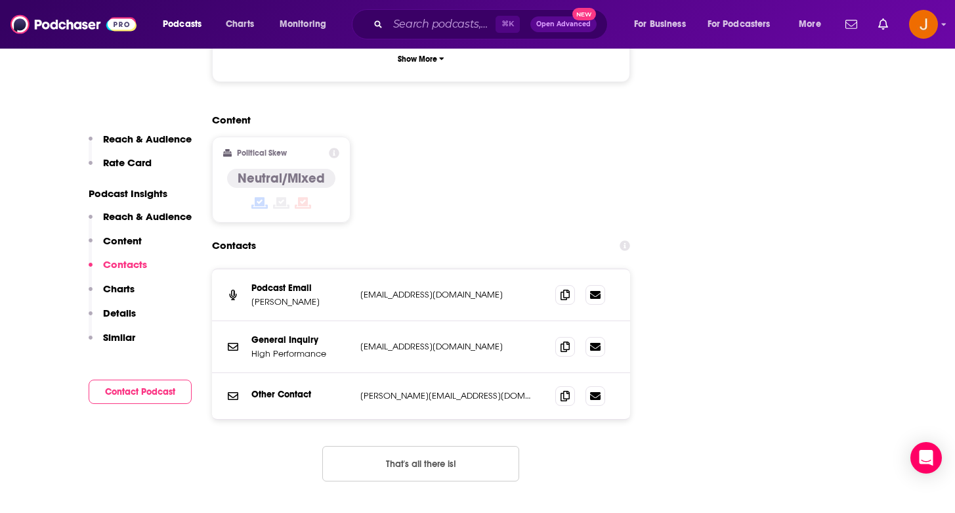
scroll to position [1420, 0]
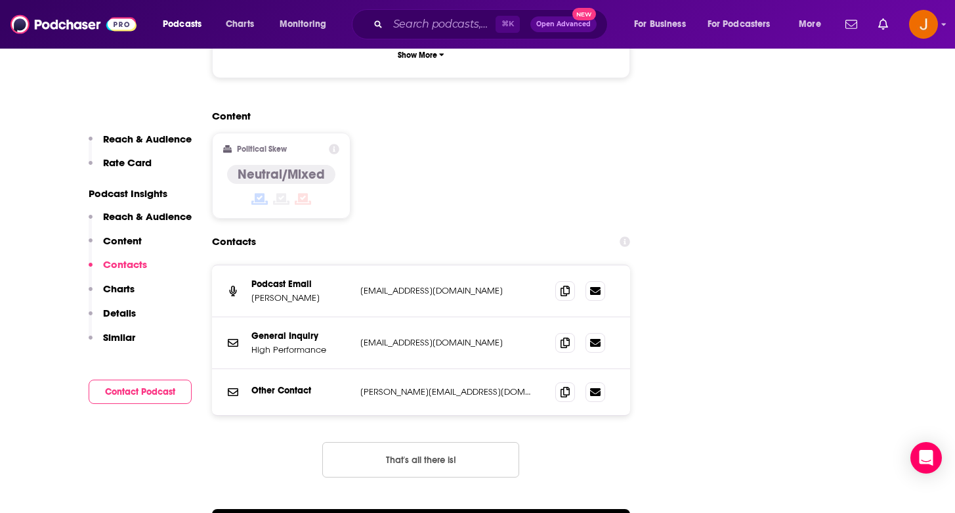
drag, startPoint x: 524, startPoint y: 245, endPoint x: 360, endPoint y: 238, distance: 164.3
click at [360, 265] on div "Podcast Email [PERSON_NAME] [EMAIL_ADDRESS][DOMAIN_NAME] [EMAIL_ADDRESS][DOMAIN…" at bounding box center [421, 291] width 419 height 52
copy p "[EMAIL_ADDRESS][DOMAIN_NAME]"
click at [122, 242] on p "Content" at bounding box center [122, 240] width 39 height 12
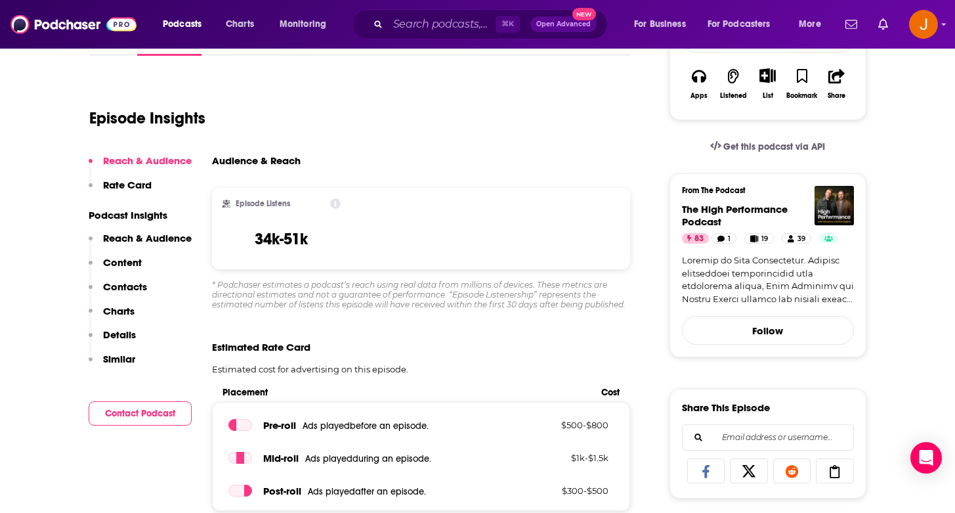
scroll to position [0, 0]
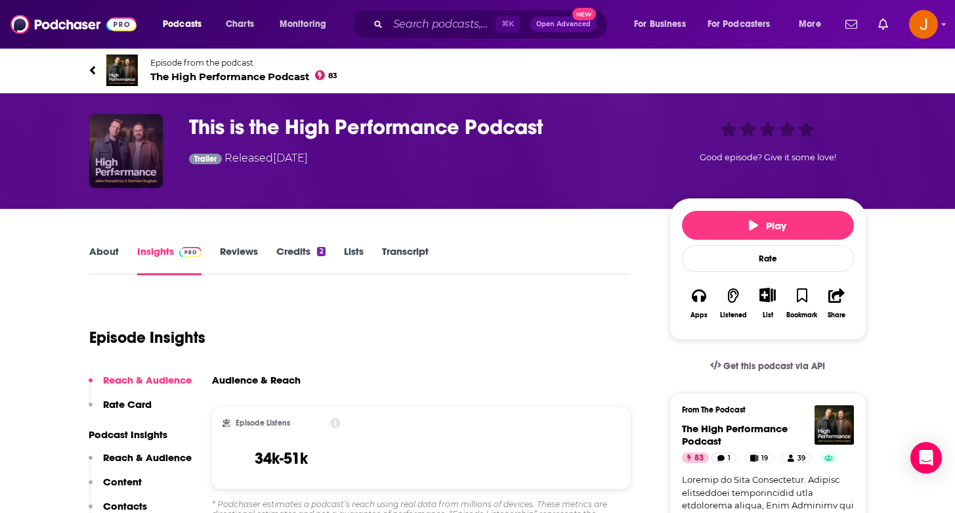
click at [110, 170] on img "This is the High Performance Podcast" at bounding box center [126, 151] width 74 height 74
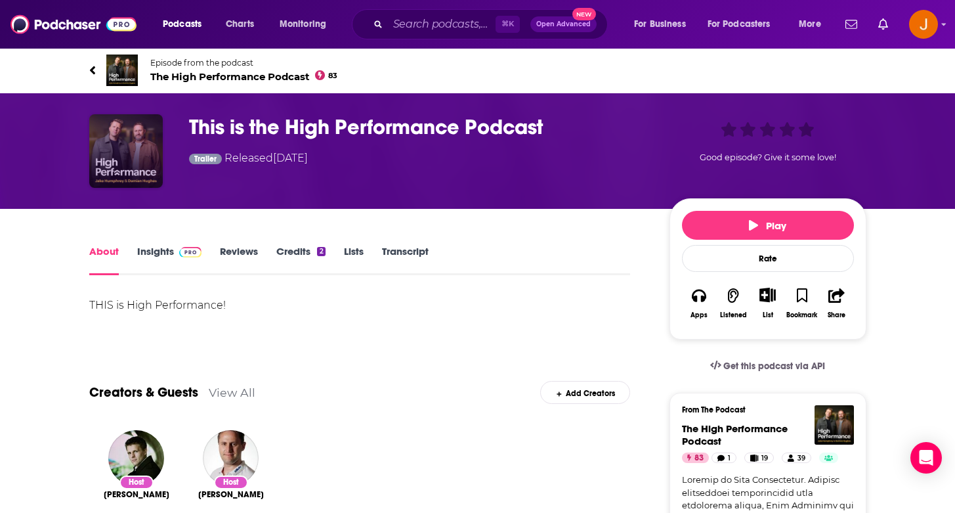
scroll to position [59, 0]
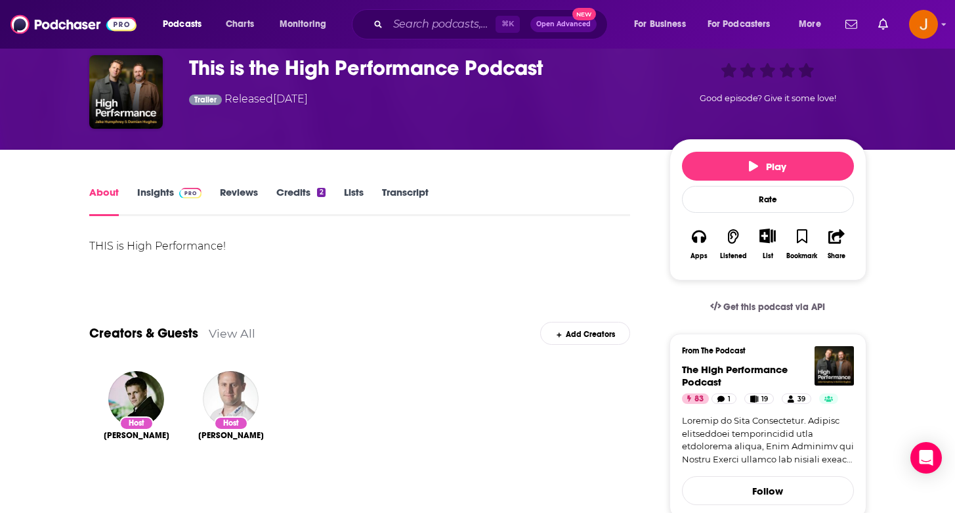
click at [231, 404] on img "Damian Hughes" at bounding box center [231, 399] width 56 height 56
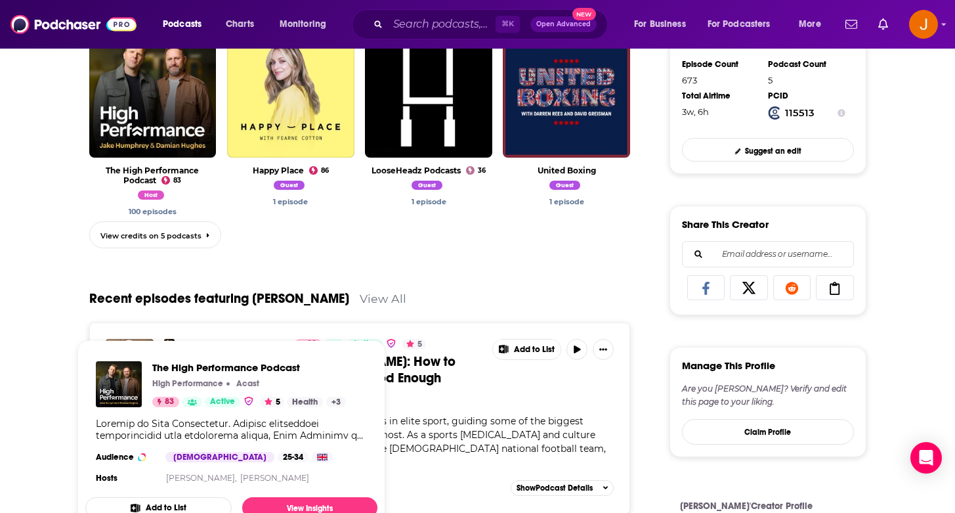
scroll to position [351, 0]
